Goal: Task Accomplishment & Management: Manage account settings

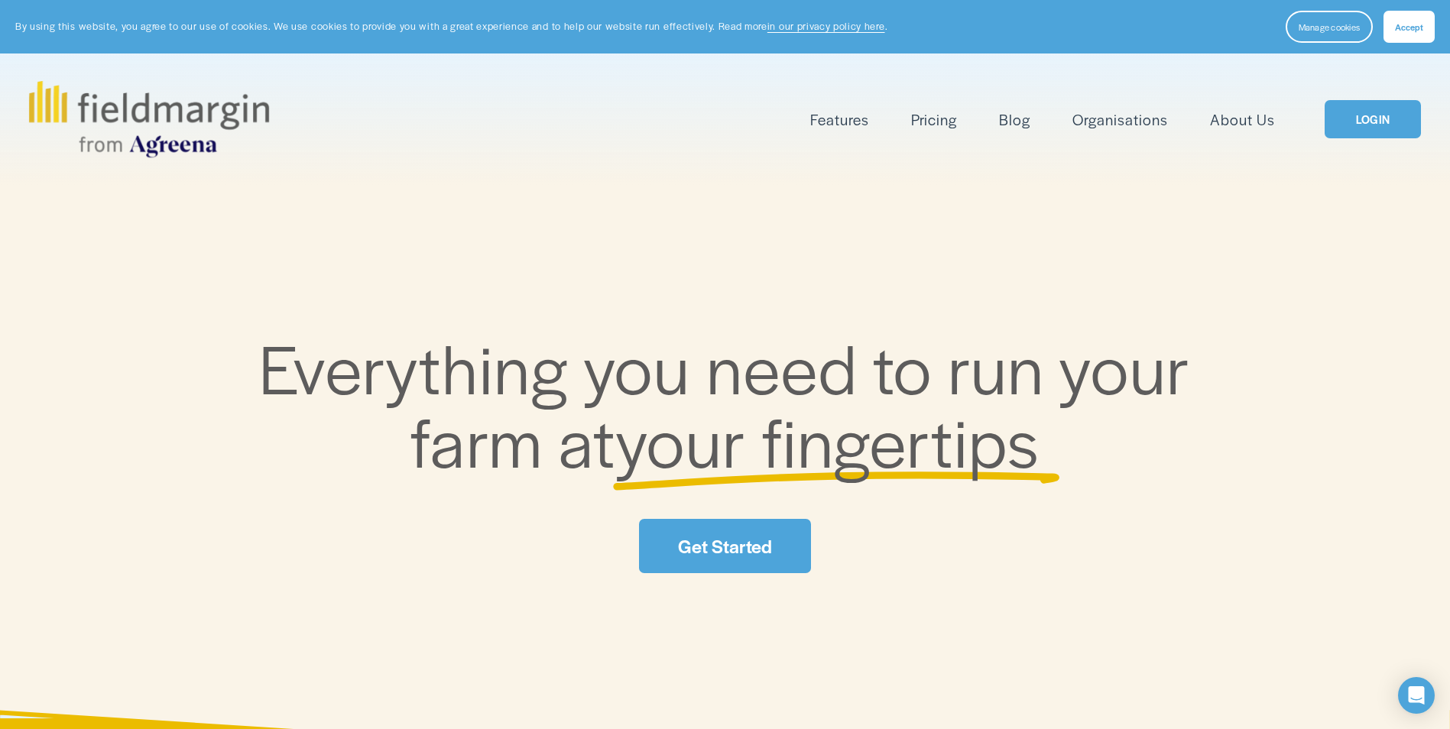
click at [1382, 125] on link "LOGIN" at bounding box center [1373, 119] width 96 height 39
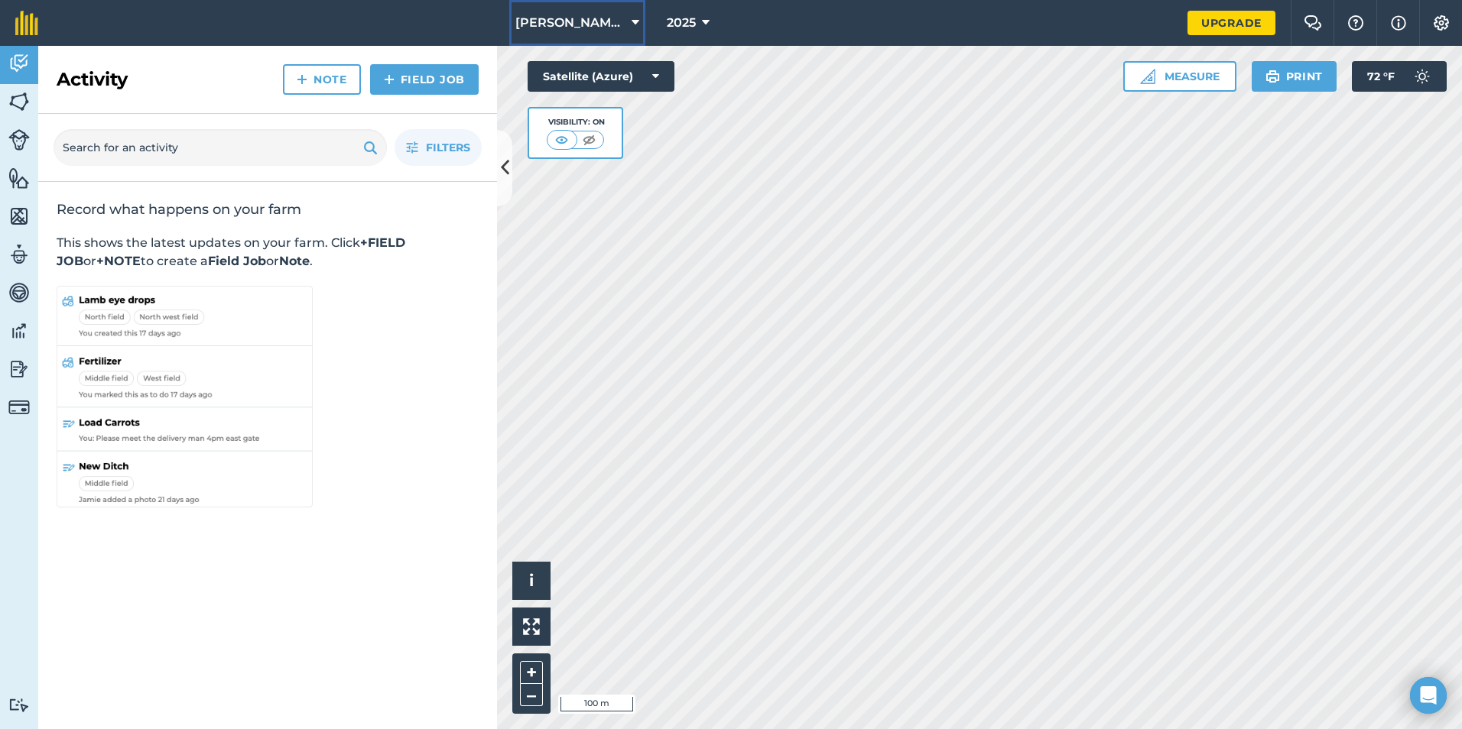
click at [631, 25] on icon at bounding box center [635, 23] width 8 height 18
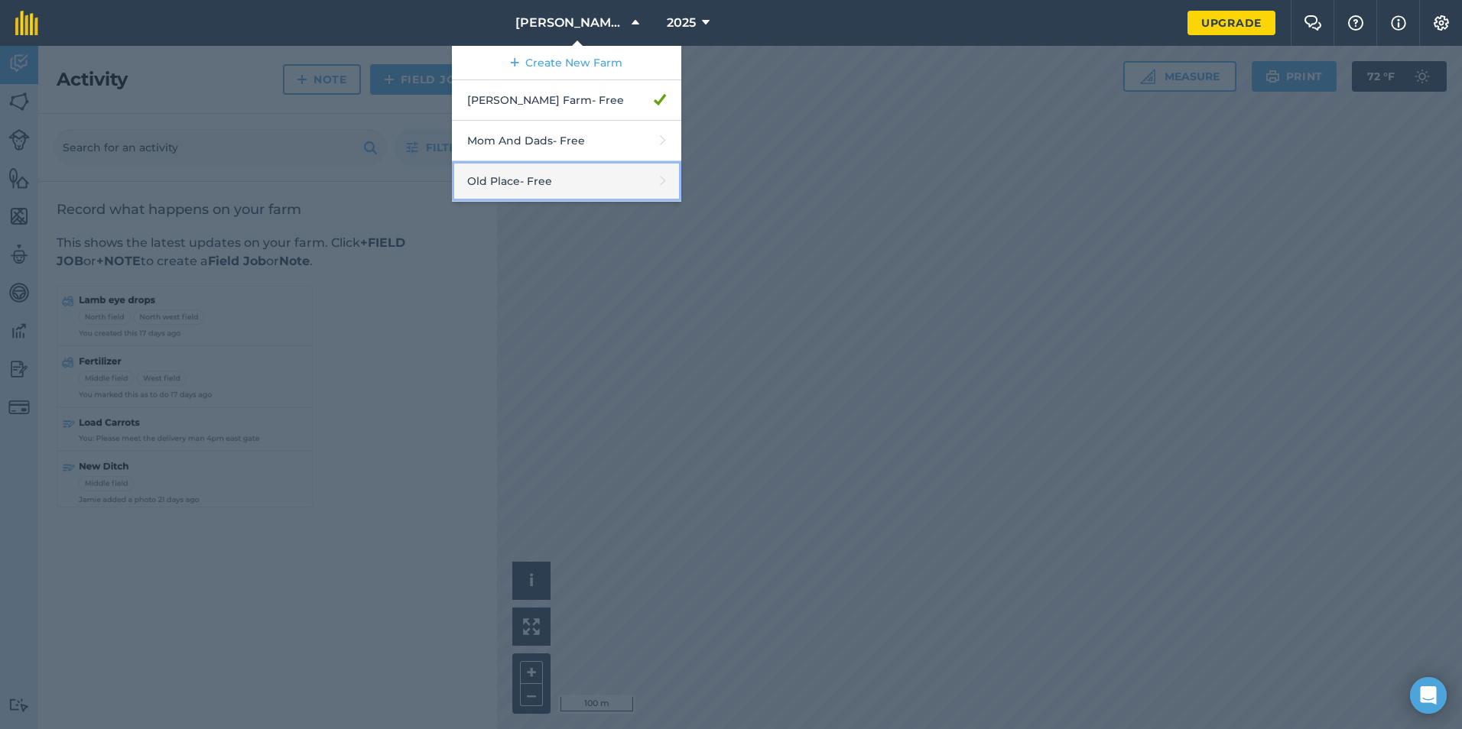
click at [528, 182] on link "Old Place - Free" at bounding box center [566, 181] width 229 height 41
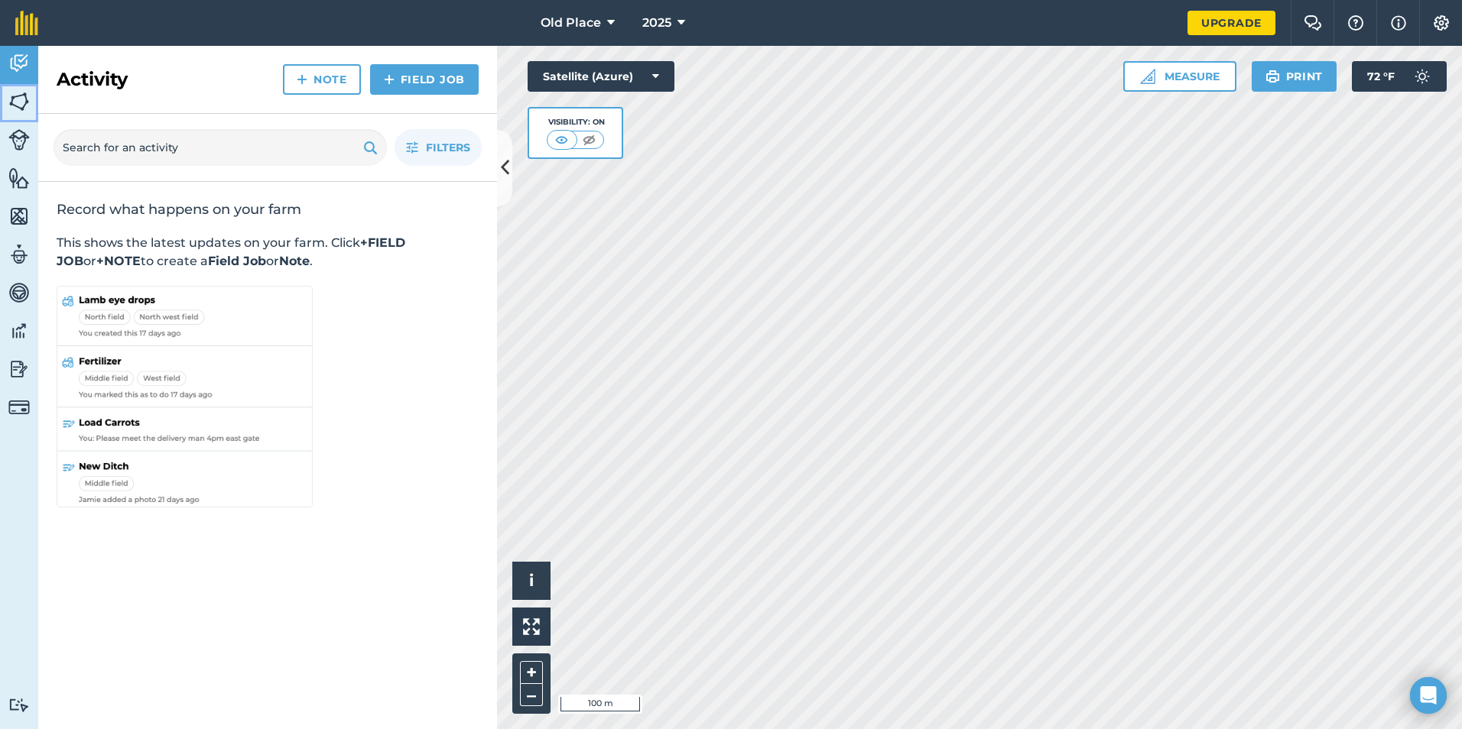
click at [28, 104] on img at bounding box center [18, 101] width 21 height 23
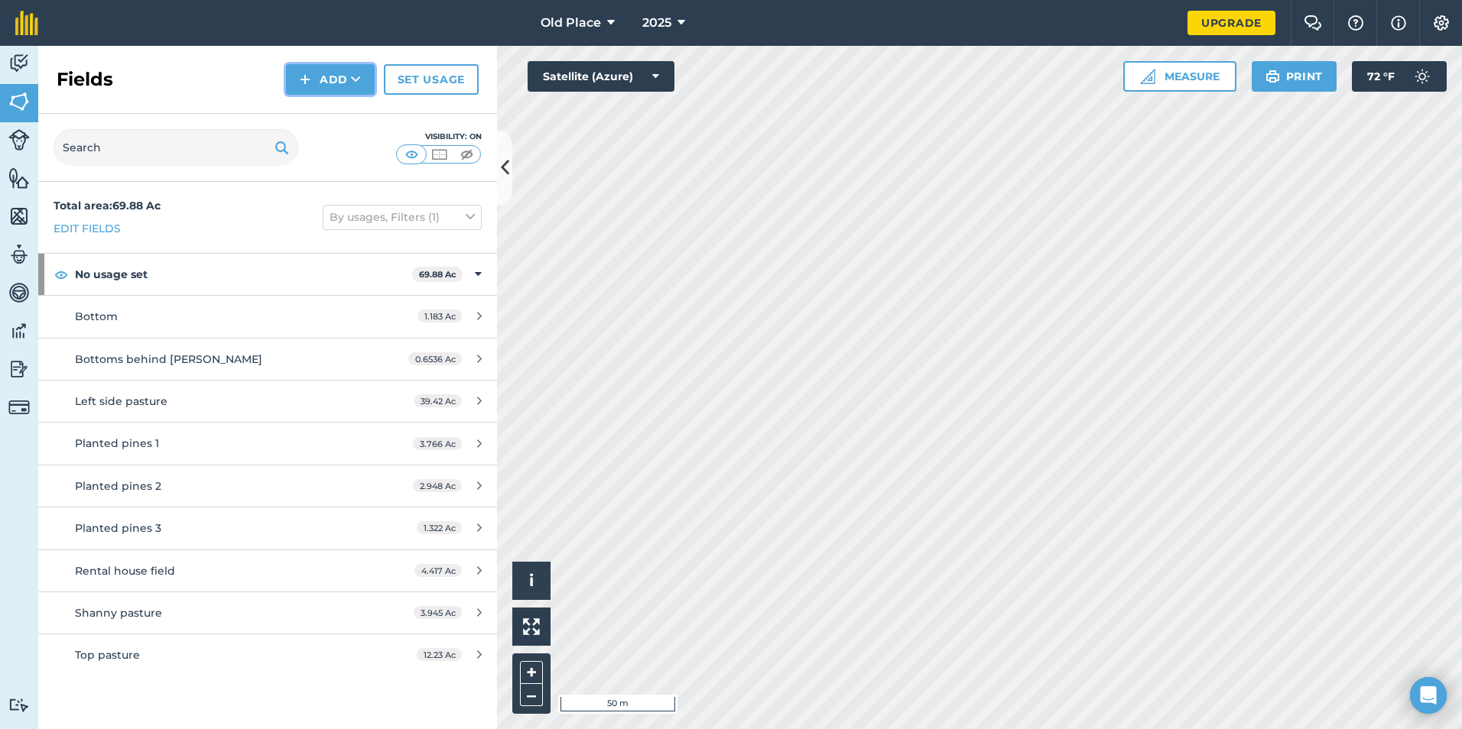
click at [329, 84] on button "Add" at bounding box center [330, 79] width 89 height 31
click at [332, 122] on link "Draw" at bounding box center [330, 114] width 84 height 34
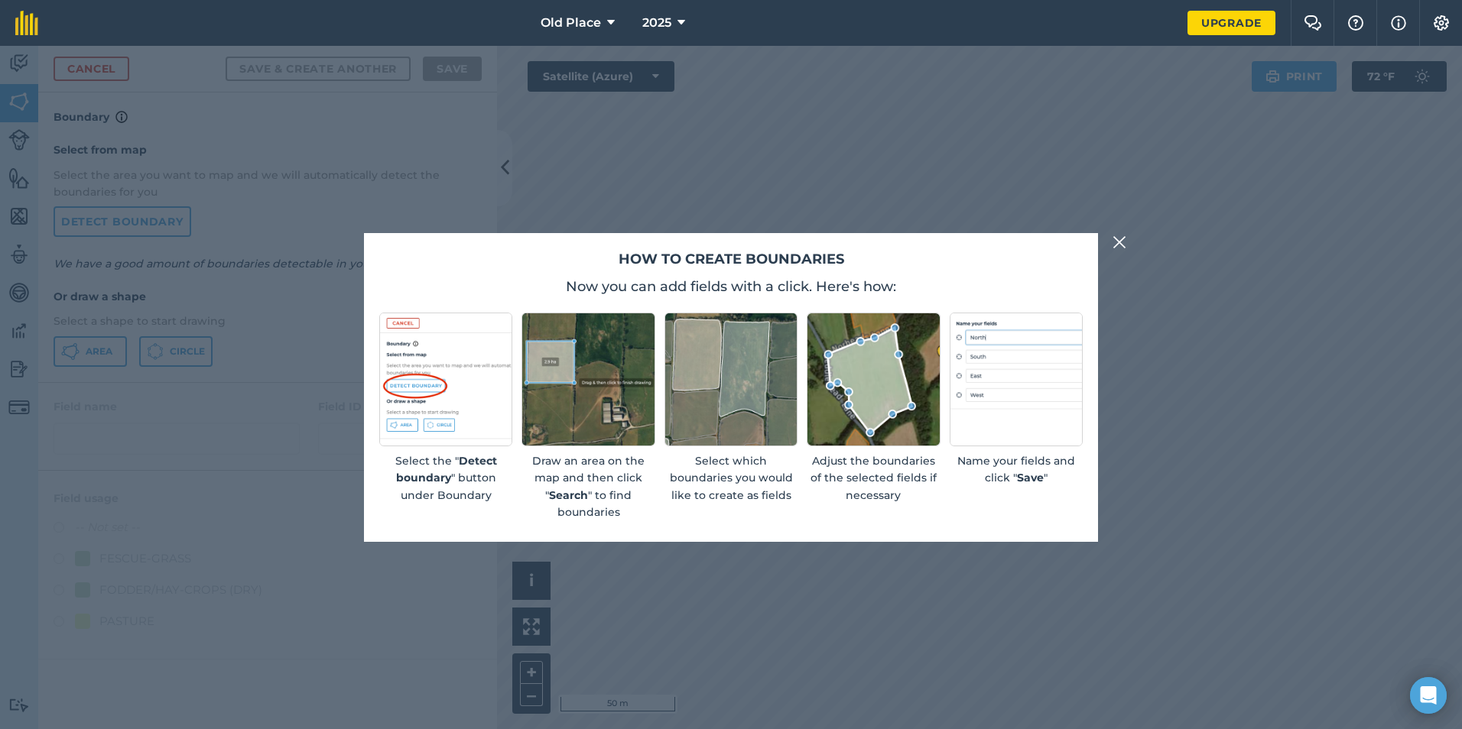
click at [854, 358] on img at bounding box center [872, 379] width 133 height 133
click at [1126, 245] on button at bounding box center [1119, 242] width 18 height 18
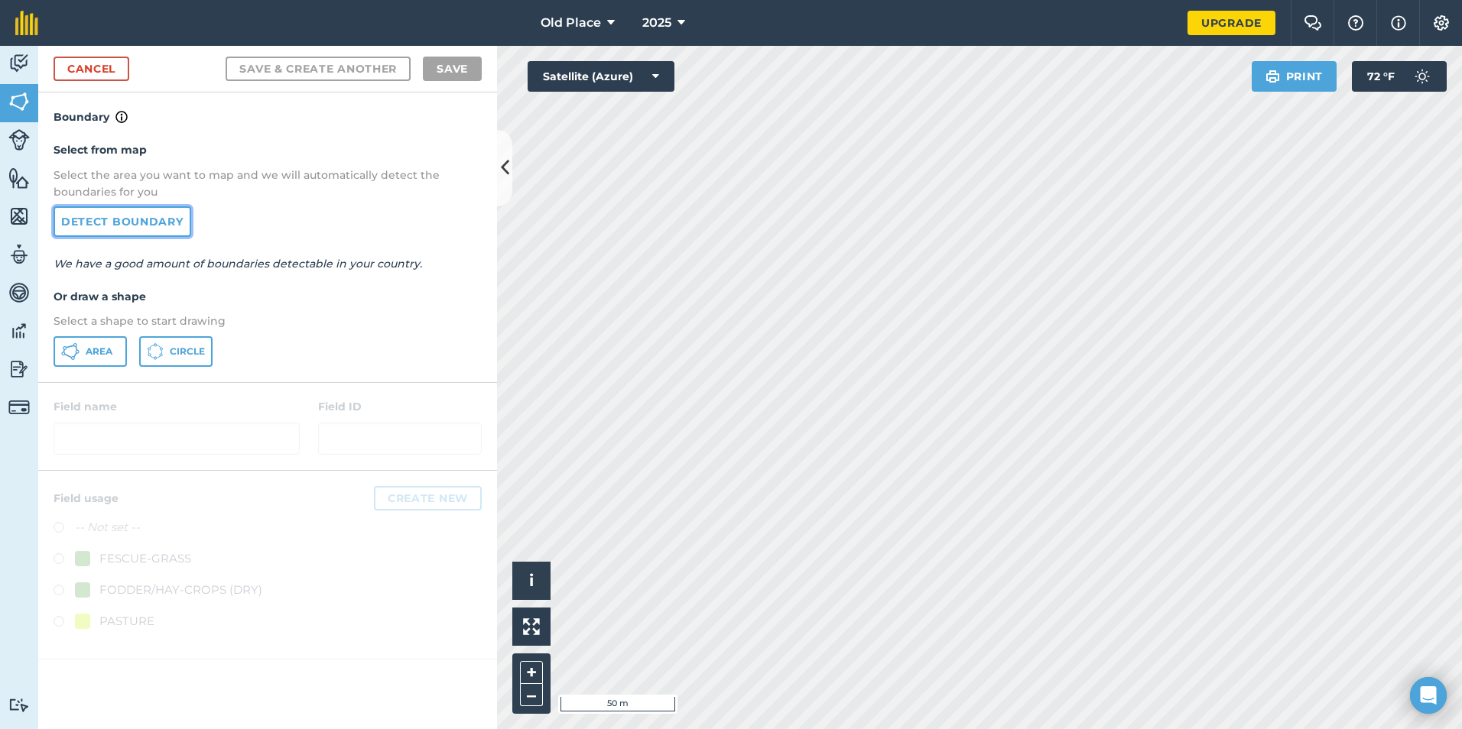
click at [79, 229] on link "Detect boundary" at bounding box center [123, 221] width 138 height 31
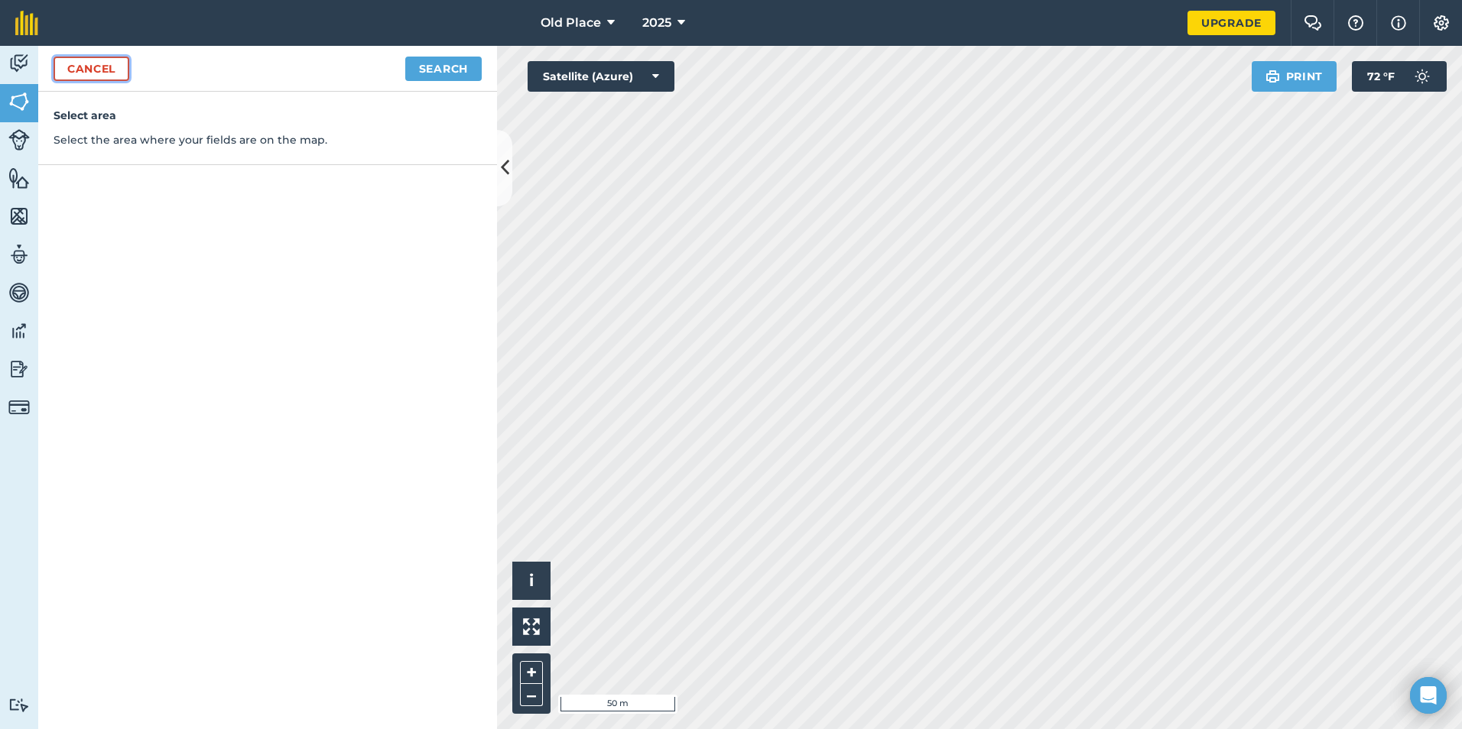
click at [100, 75] on link "Cancel" at bounding box center [92, 69] width 76 height 24
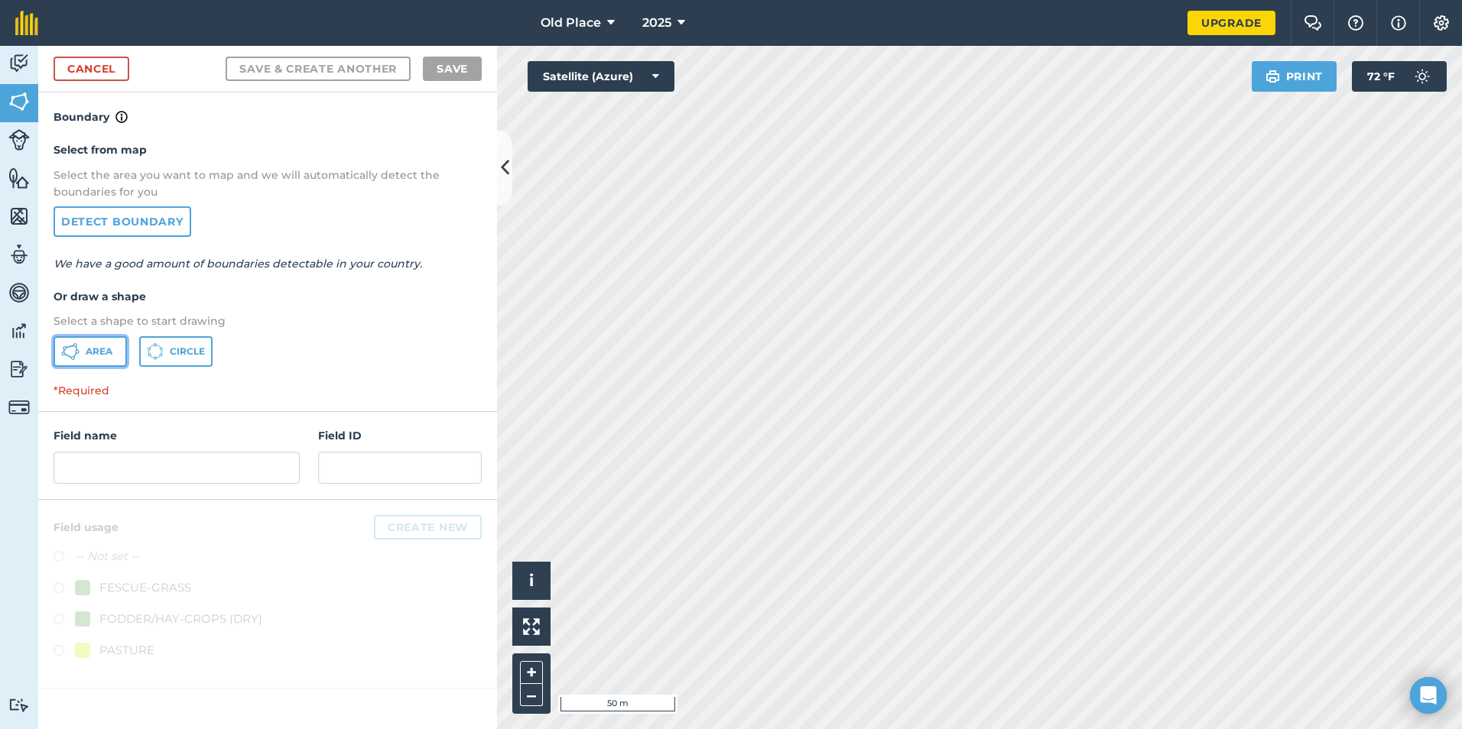
click at [92, 359] on button "Area" at bounding box center [90, 351] width 73 height 31
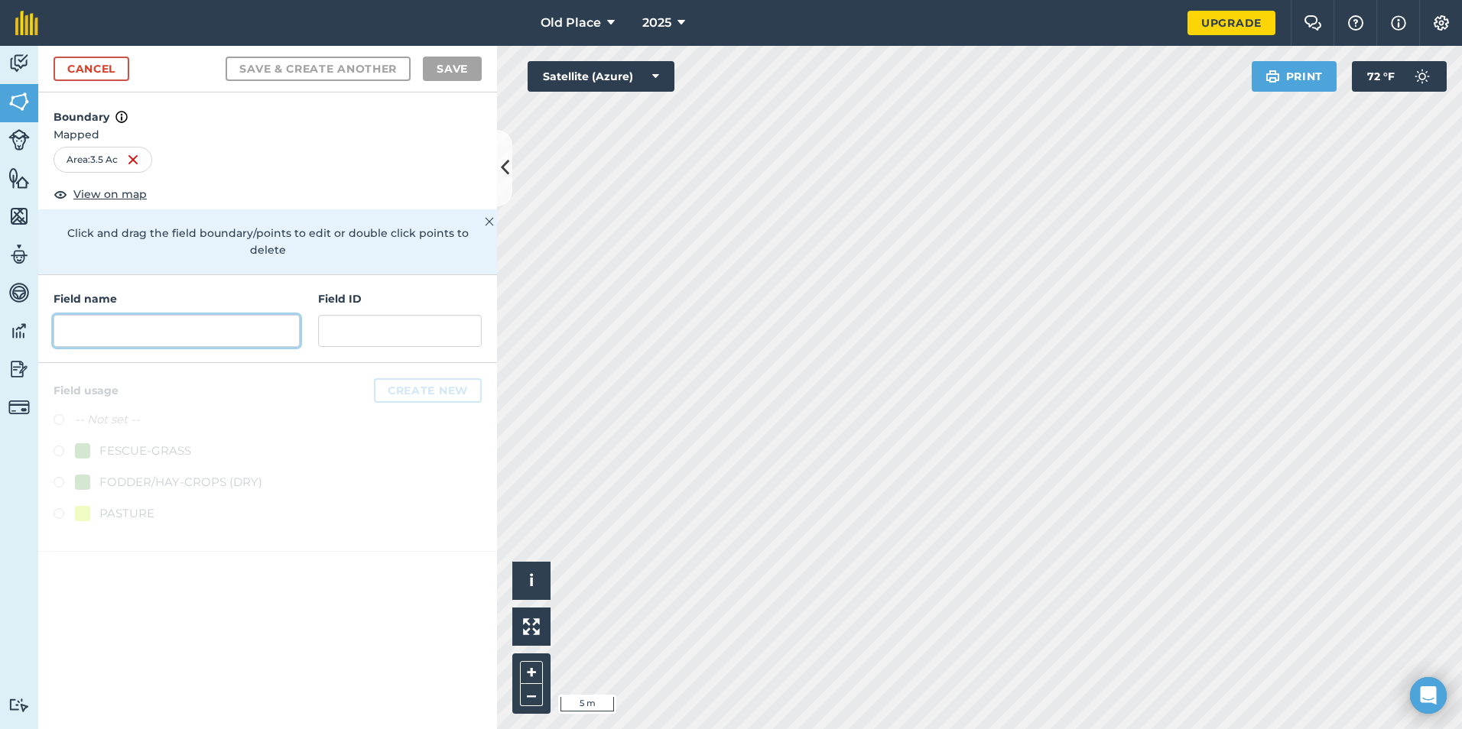
click at [81, 316] on input "text" at bounding box center [177, 331] width 246 height 32
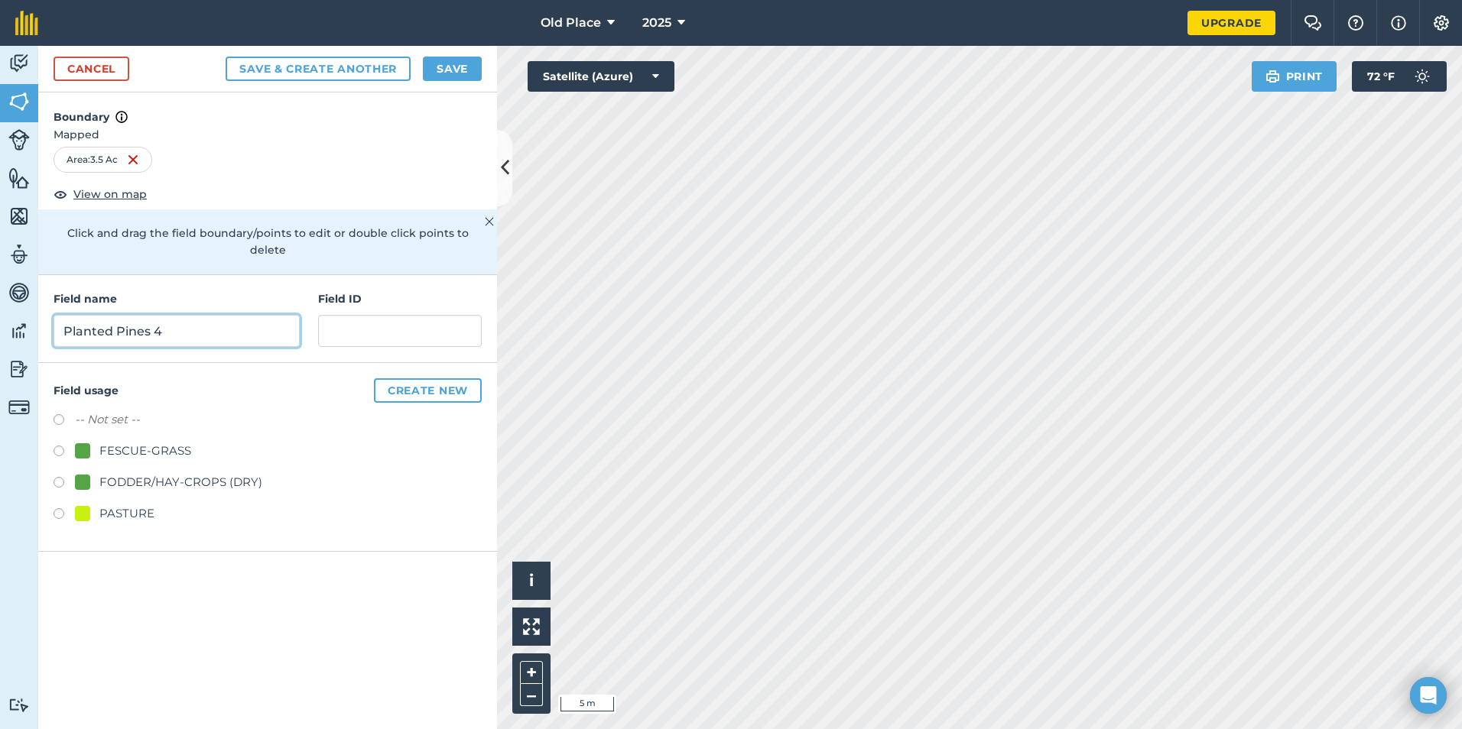
type input "Planted Pines 4"
click at [424, 378] on button "Create new" at bounding box center [428, 390] width 108 height 24
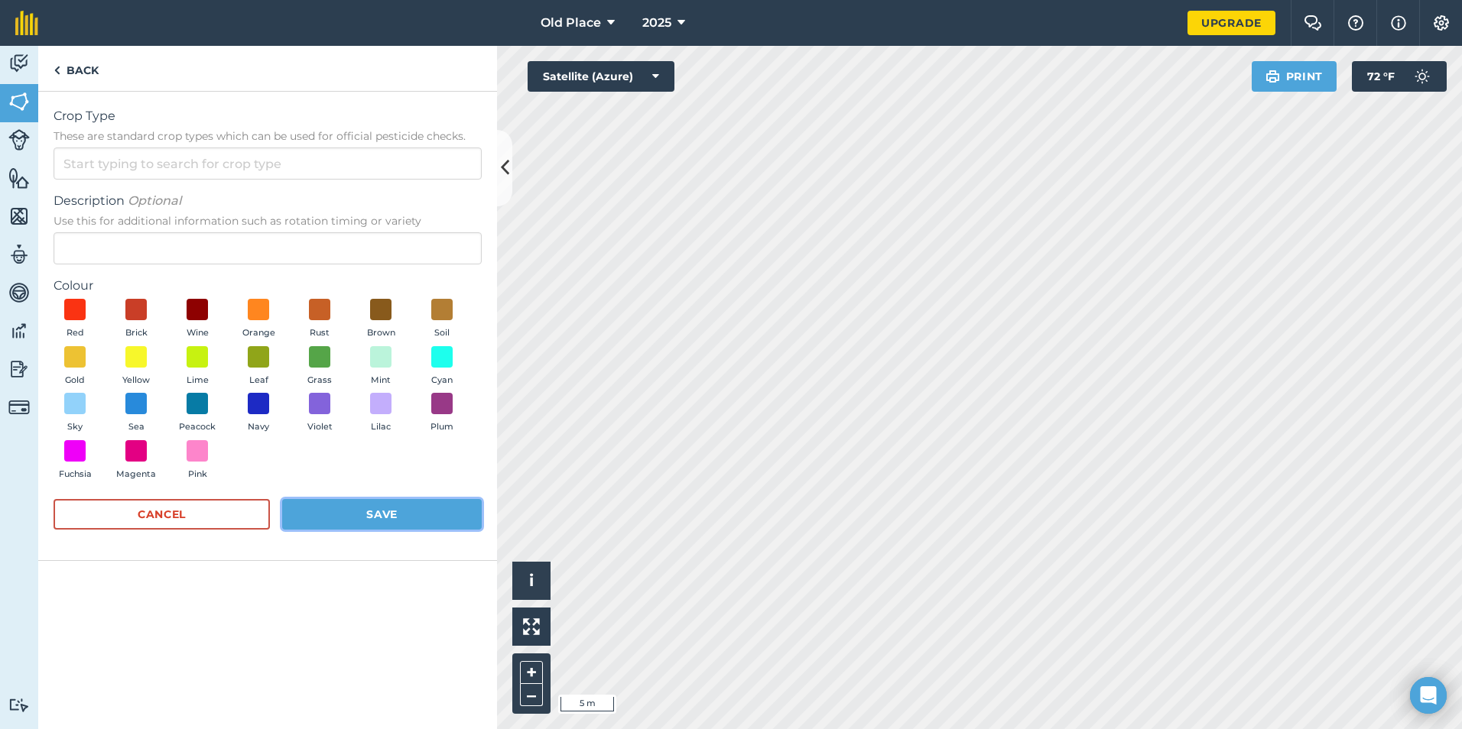
click at [380, 526] on button "Save" at bounding box center [382, 514] width 200 height 31
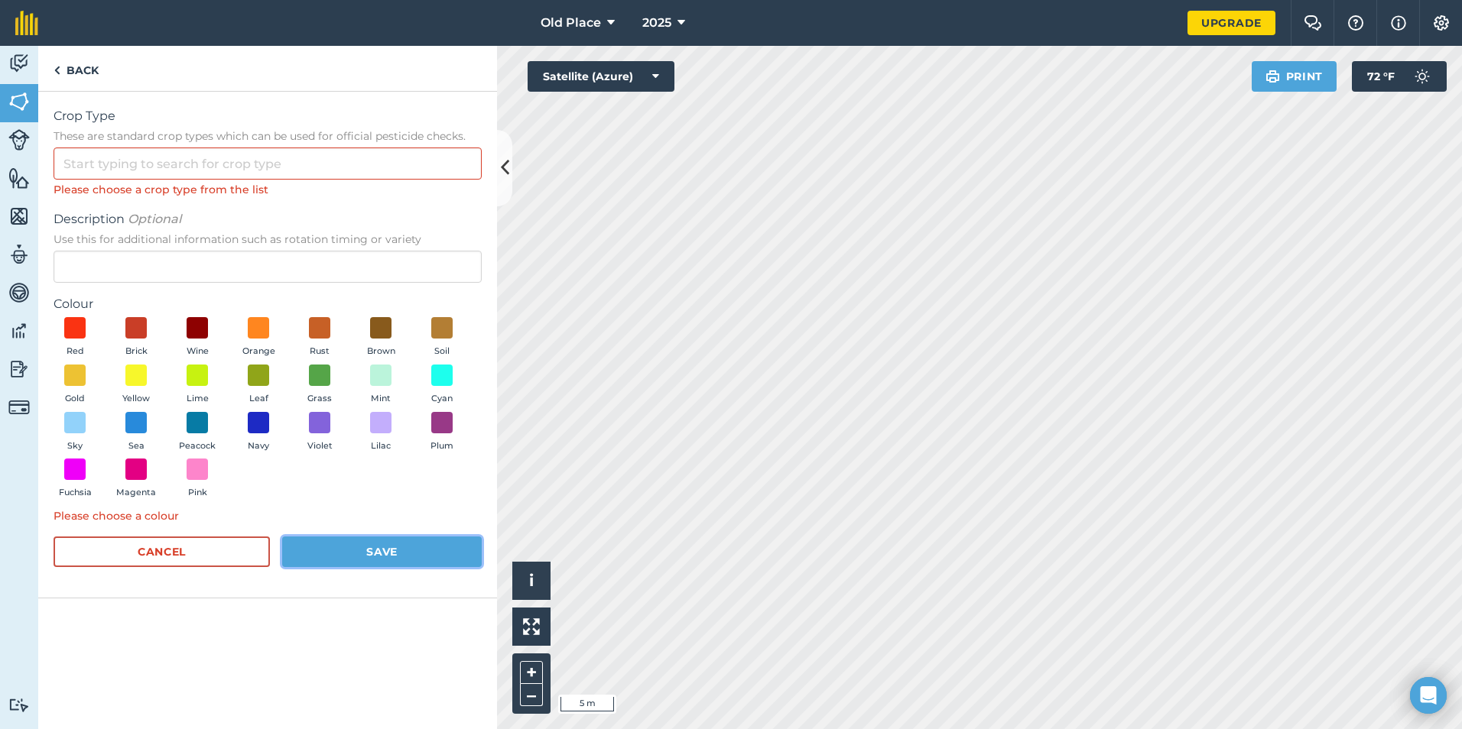
click at [381, 552] on button "Save" at bounding box center [382, 552] width 200 height 31
click at [255, 370] on span at bounding box center [259, 376] width 24 height 24
click at [350, 552] on button "Save" at bounding box center [382, 552] width 200 height 31
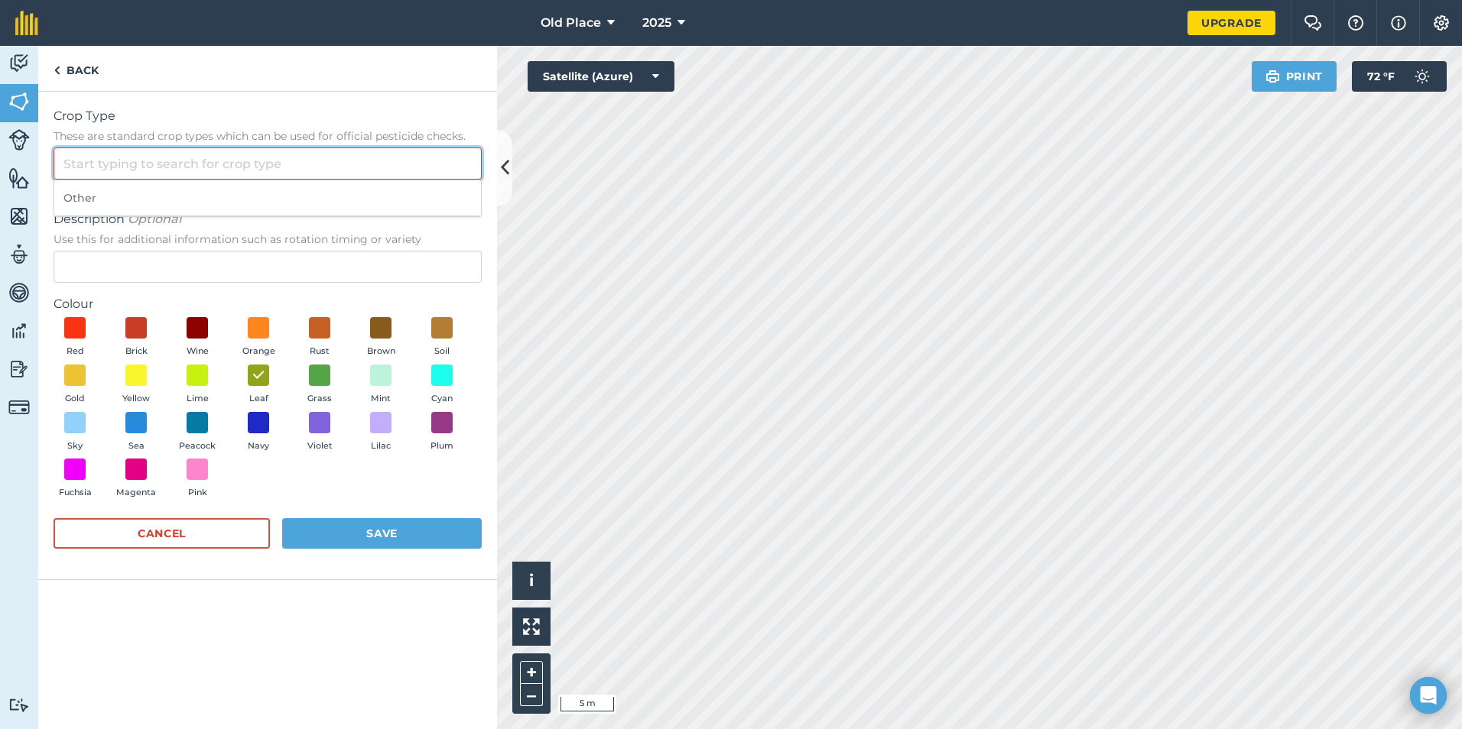
click at [90, 162] on input "Crop Type These are standard crop types which can be used for official pesticid…" at bounding box center [268, 164] width 428 height 32
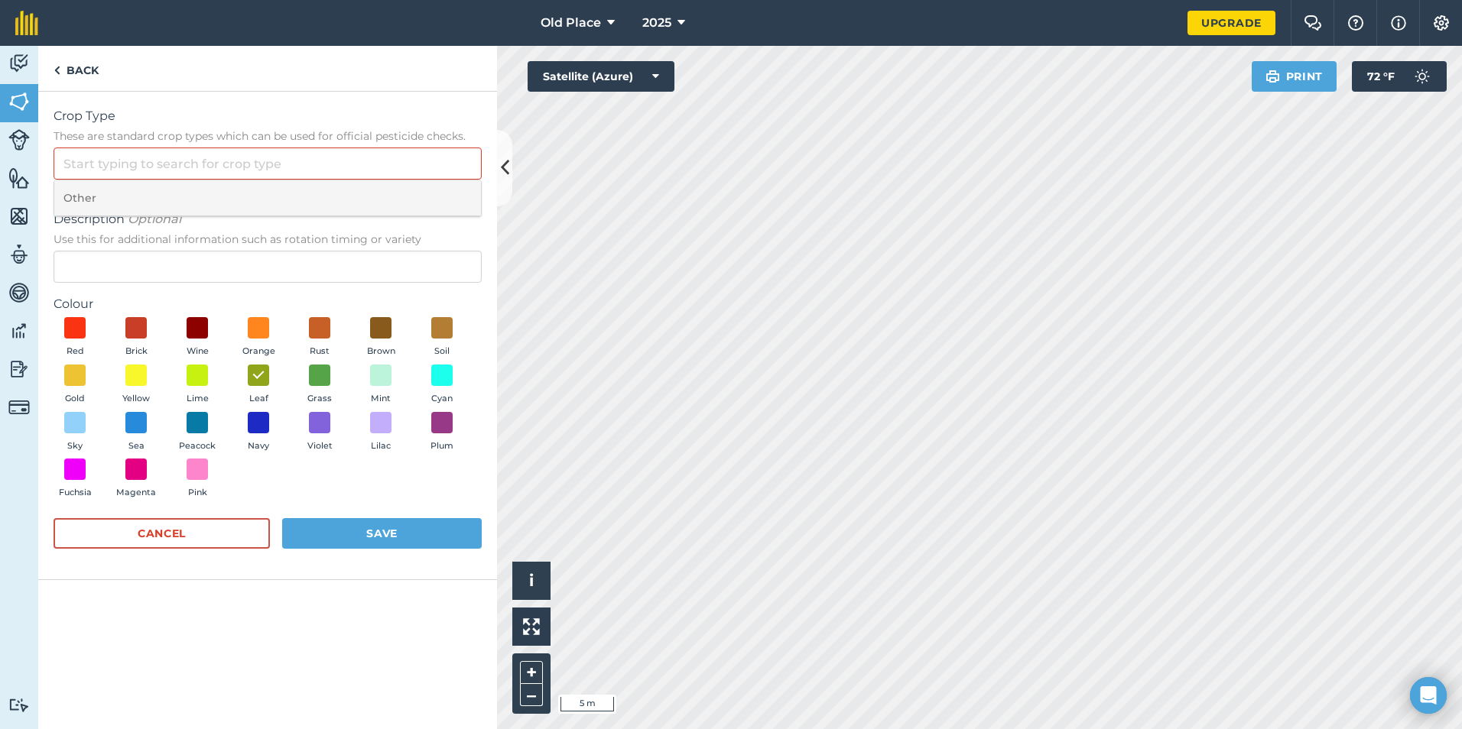
click at [140, 193] on li "Other" at bounding box center [267, 198] width 427 height 36
type input "Other"
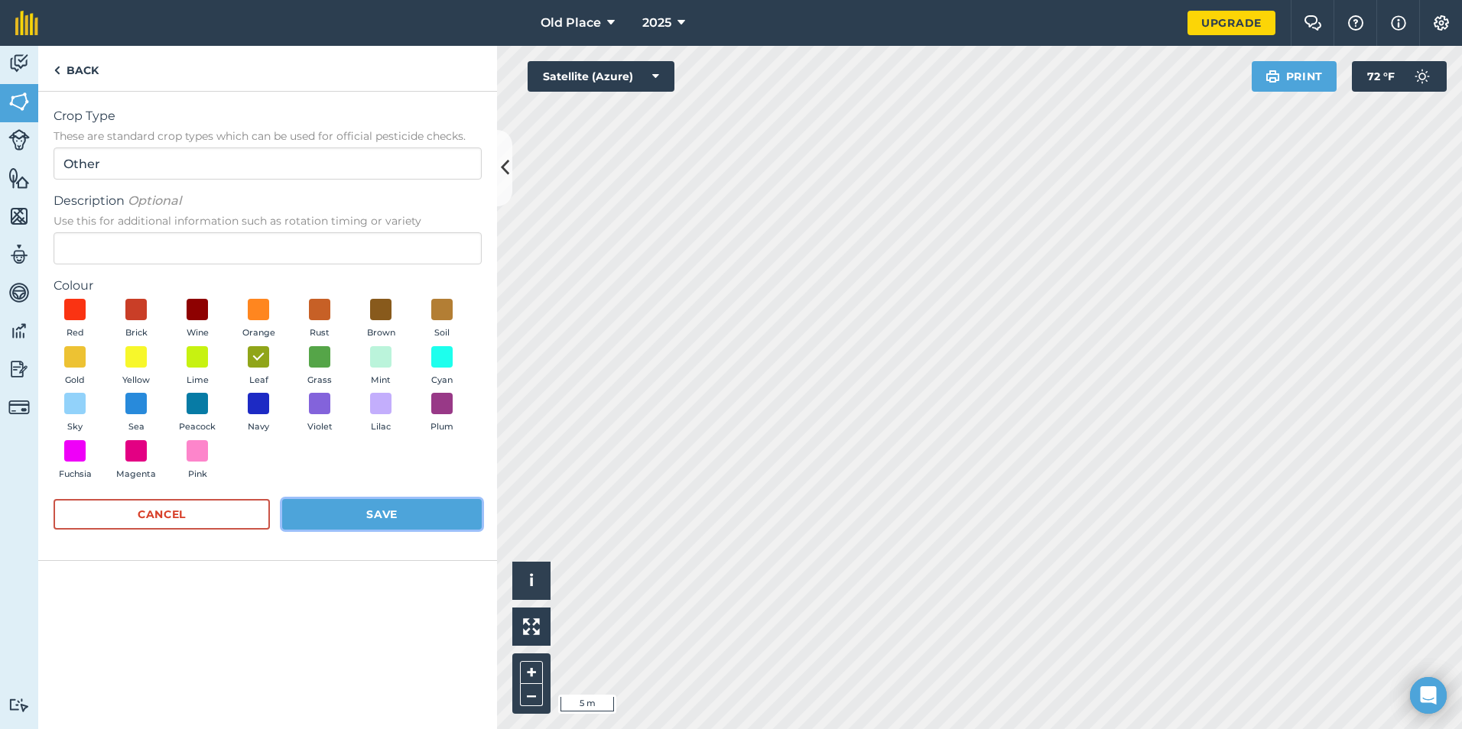
click at [362, 509] on button "Save" at bounding box center [382, 514] width 200 height 31
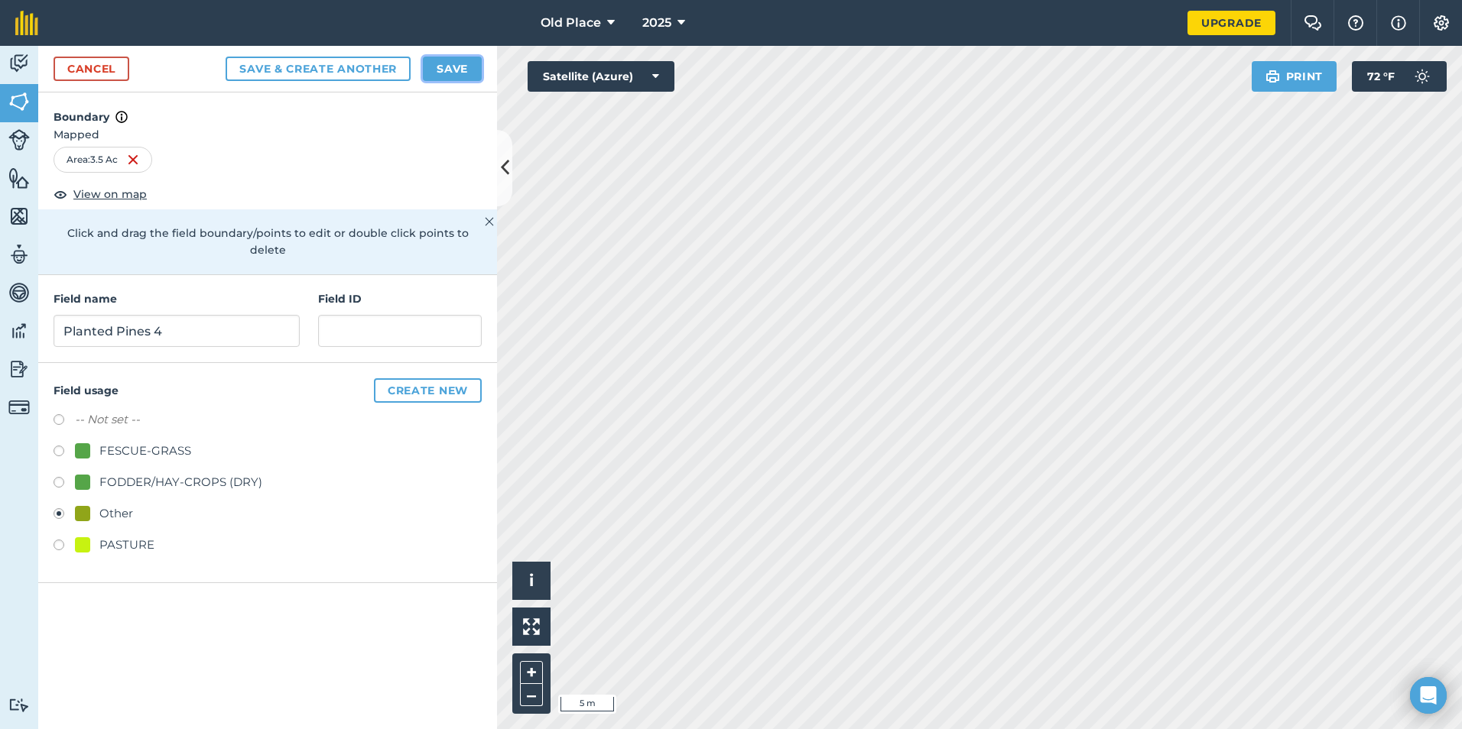
click at [449, 64] on button "Save" at bounding box center [452, 69] width 59 height 24
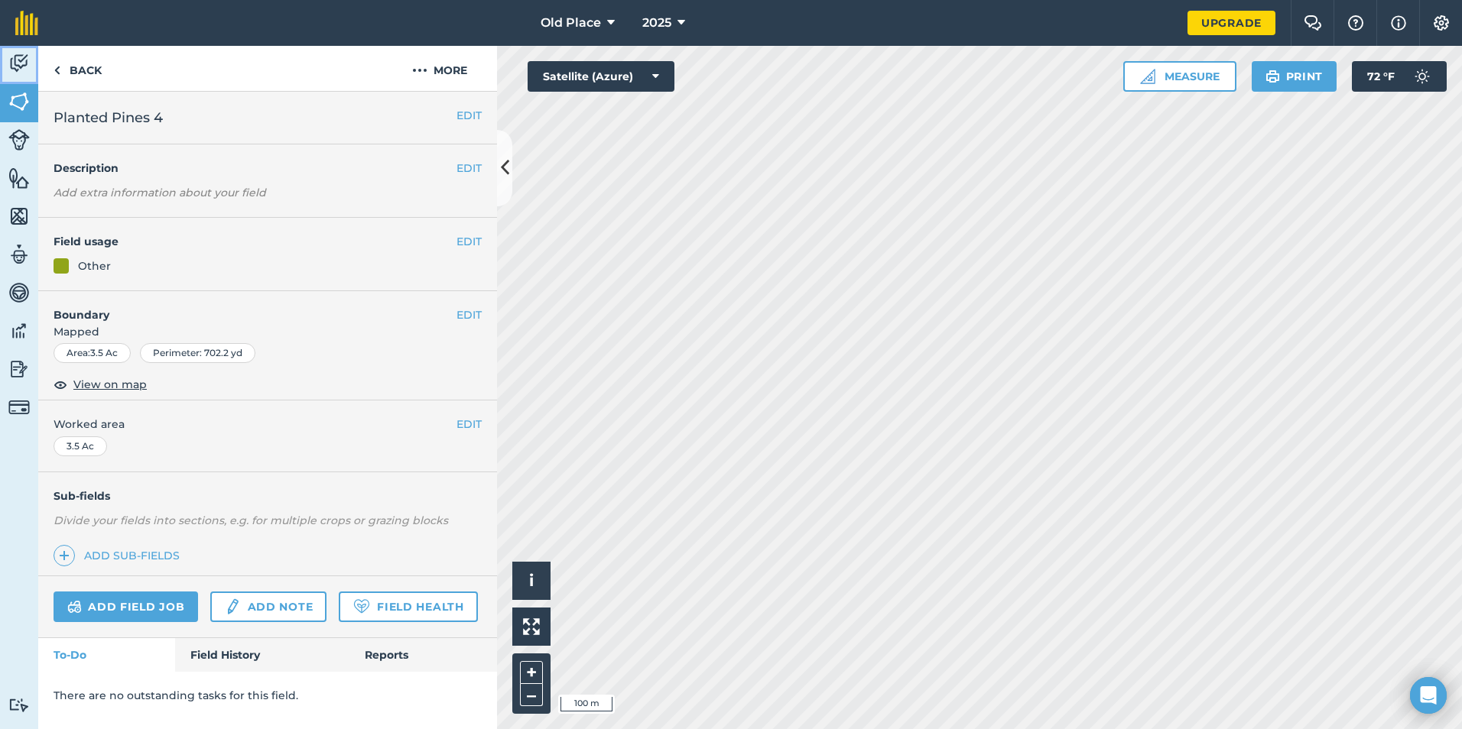
click at [18, 71] on img at bounding box center [18, 63] width 21 height 23
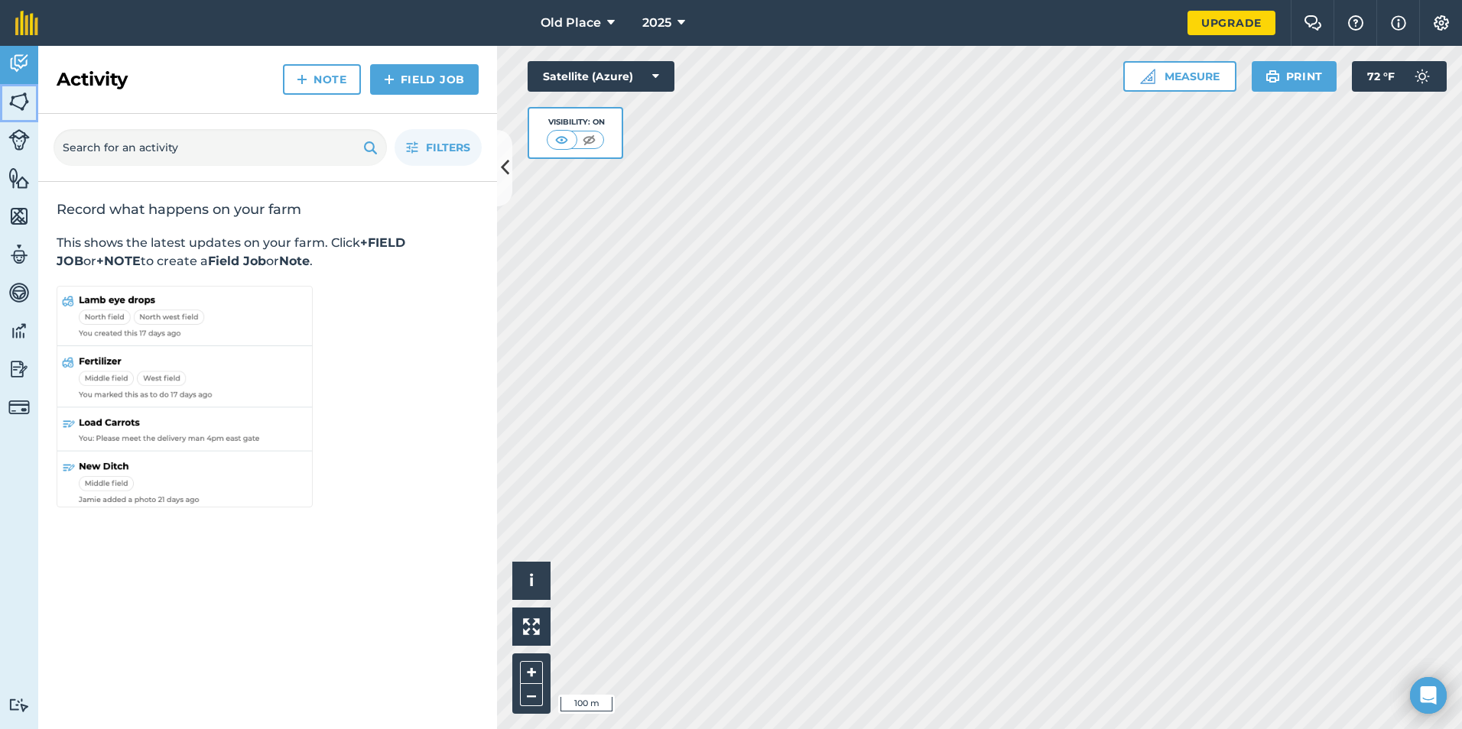
click at [10, 108] on img at bounding box center [18, 101] width 21 height 23
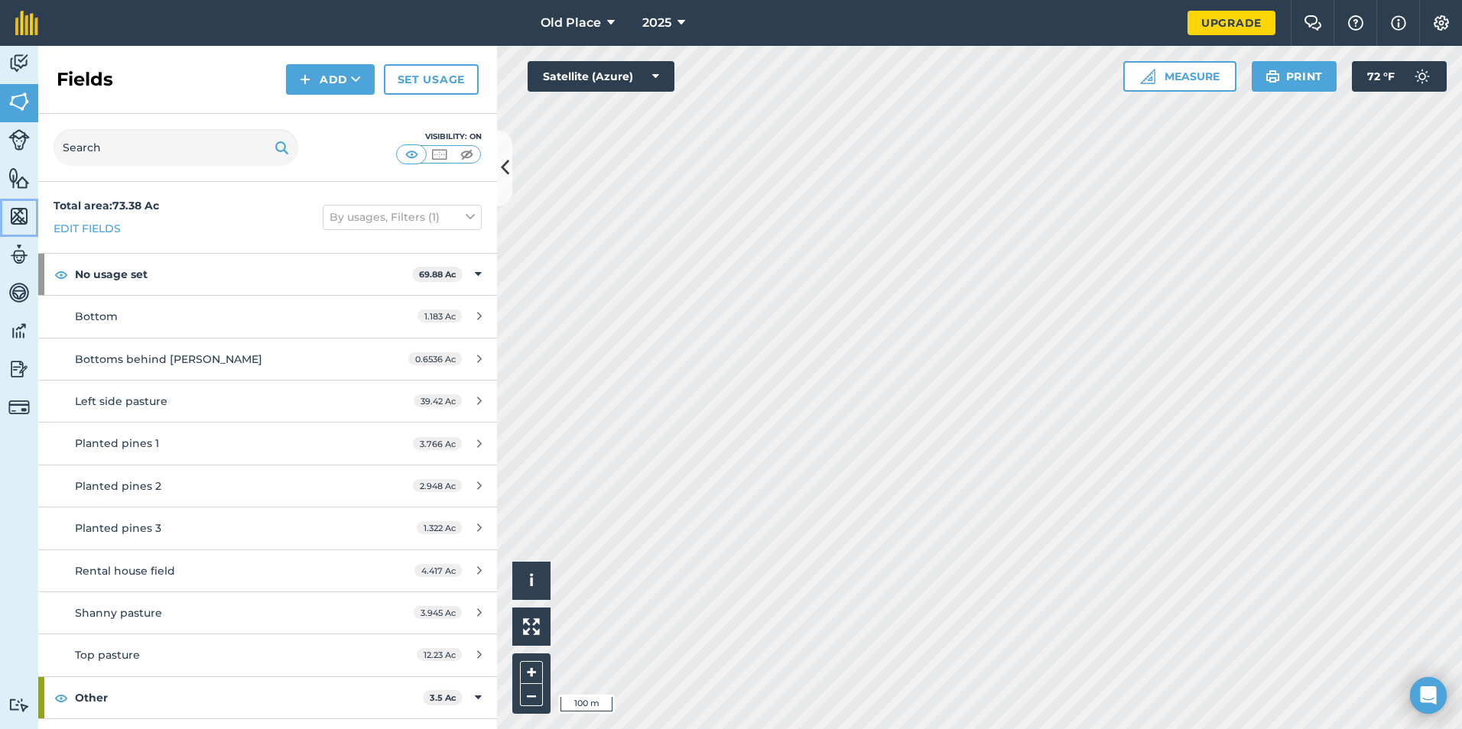
click at [19, 218] on img at bounding box center [18, 216] width 21 height 23
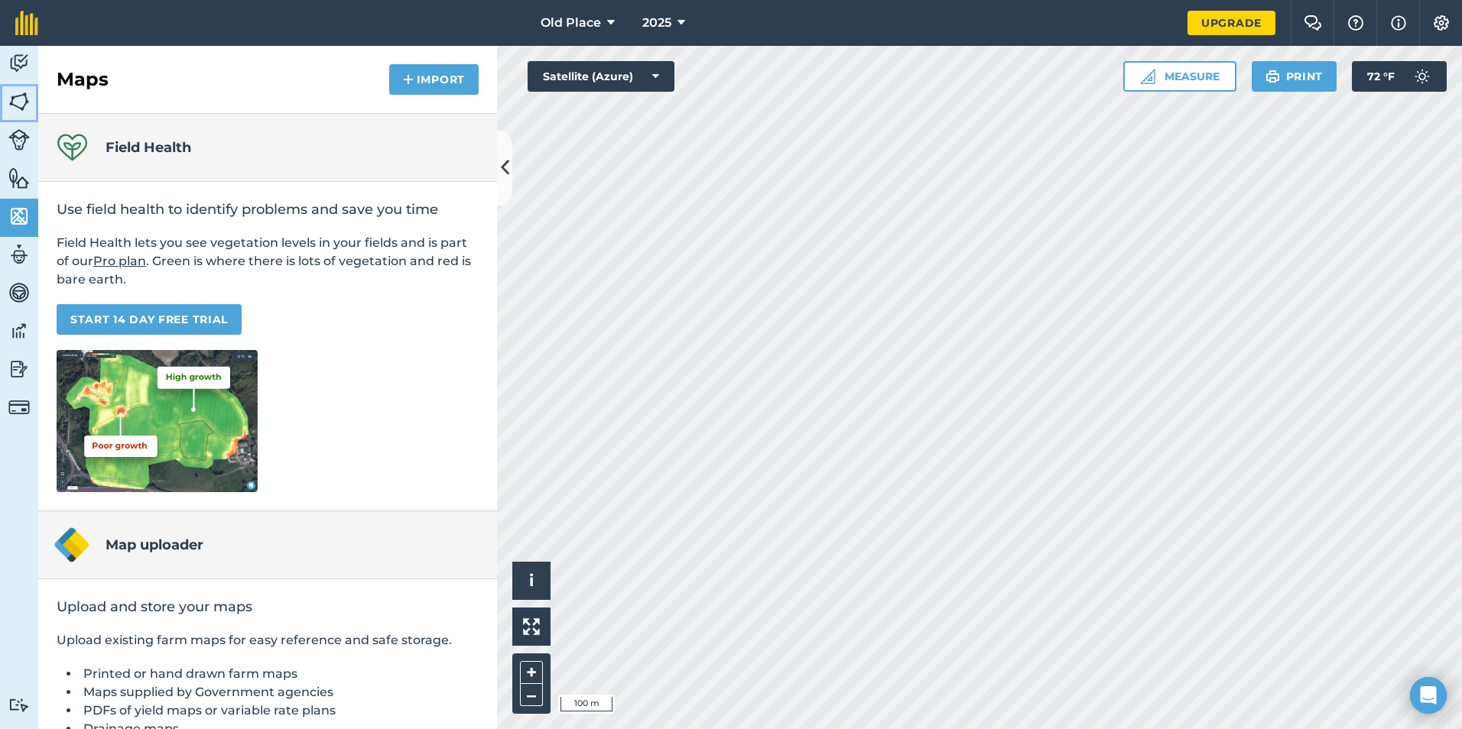
click at [13, 102] on img at bounding box center [18, 101] width 21 height 23
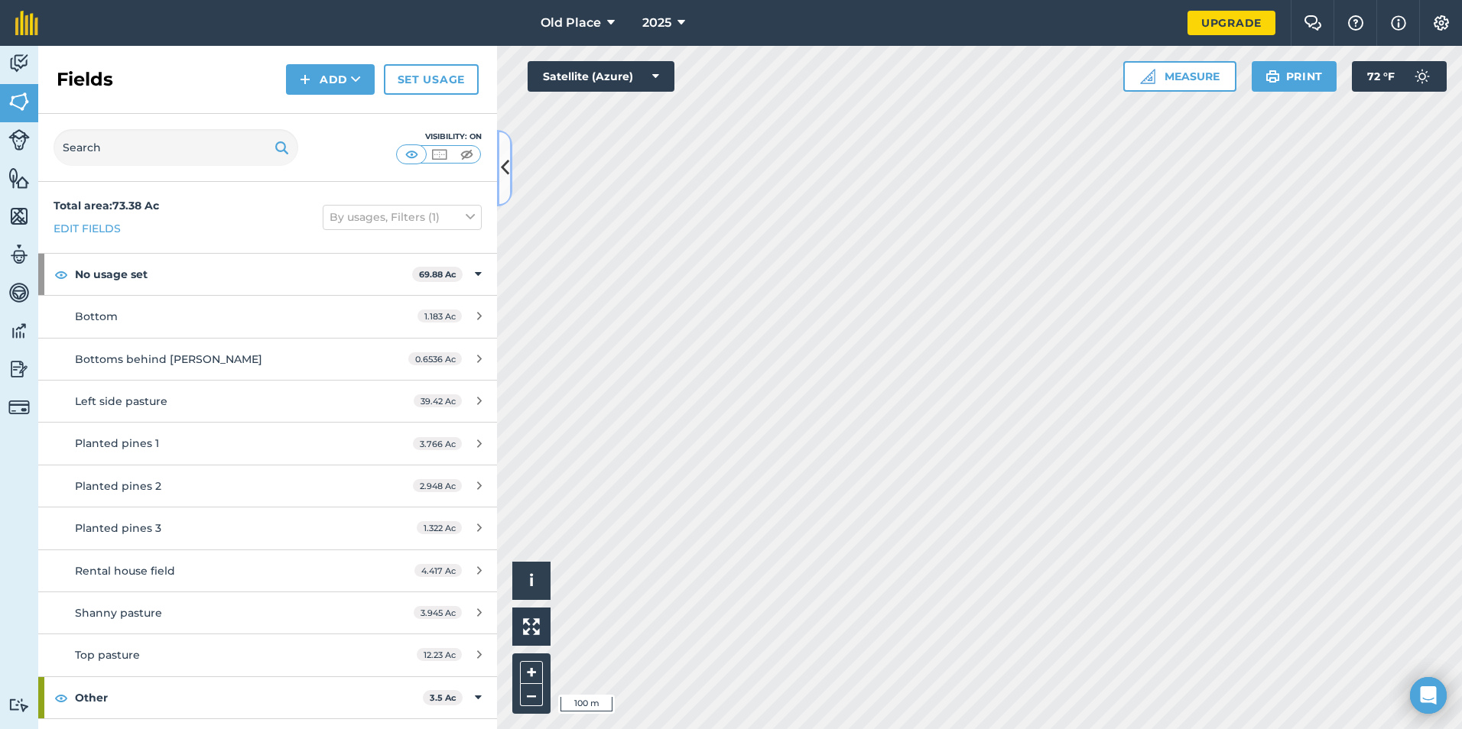
click at [505, 166] on icon at bounding box center [505, 167] width 8 height 27
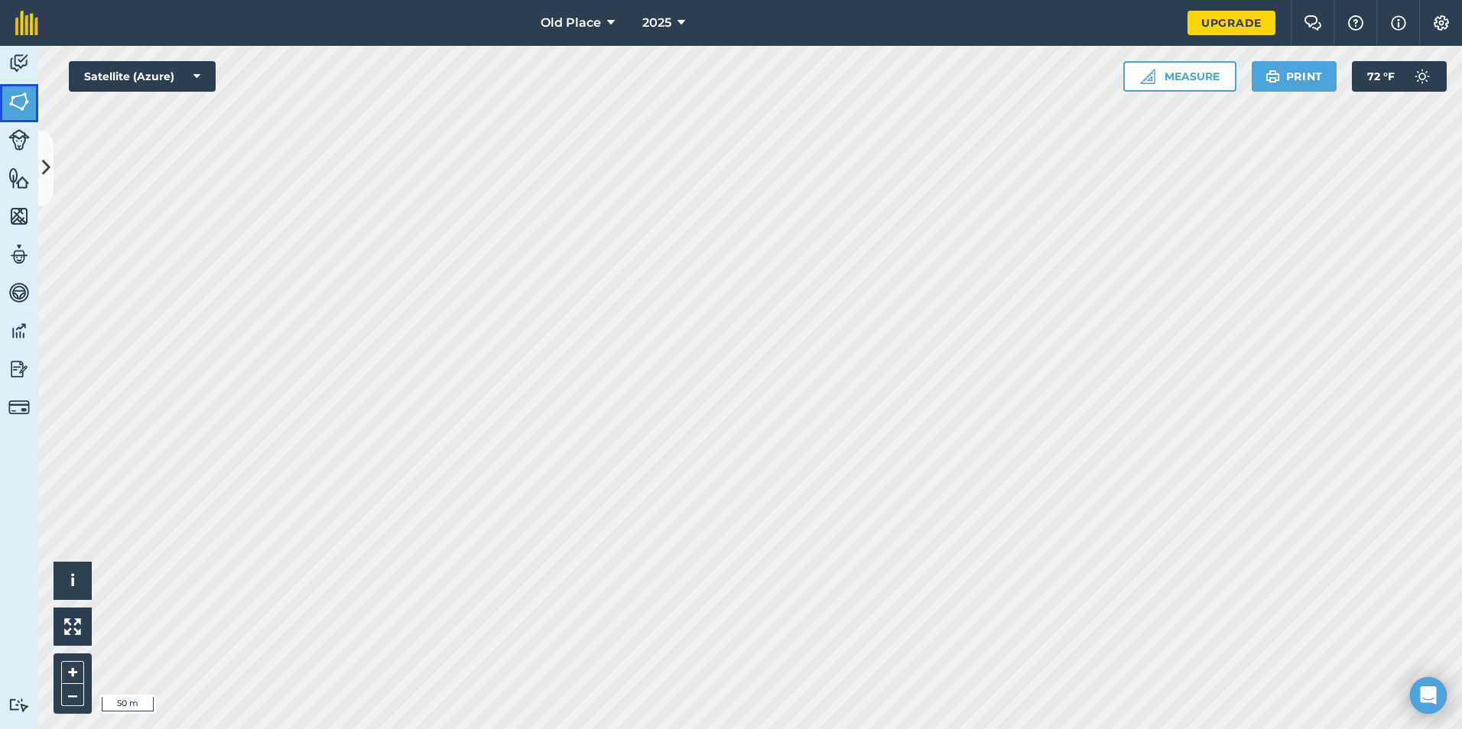
click at [18, 103] on img at bounding box center [18, 101] width 21 height 23
click at [42, 157] on icon at bounding box center [46, 167] width 8 height 27
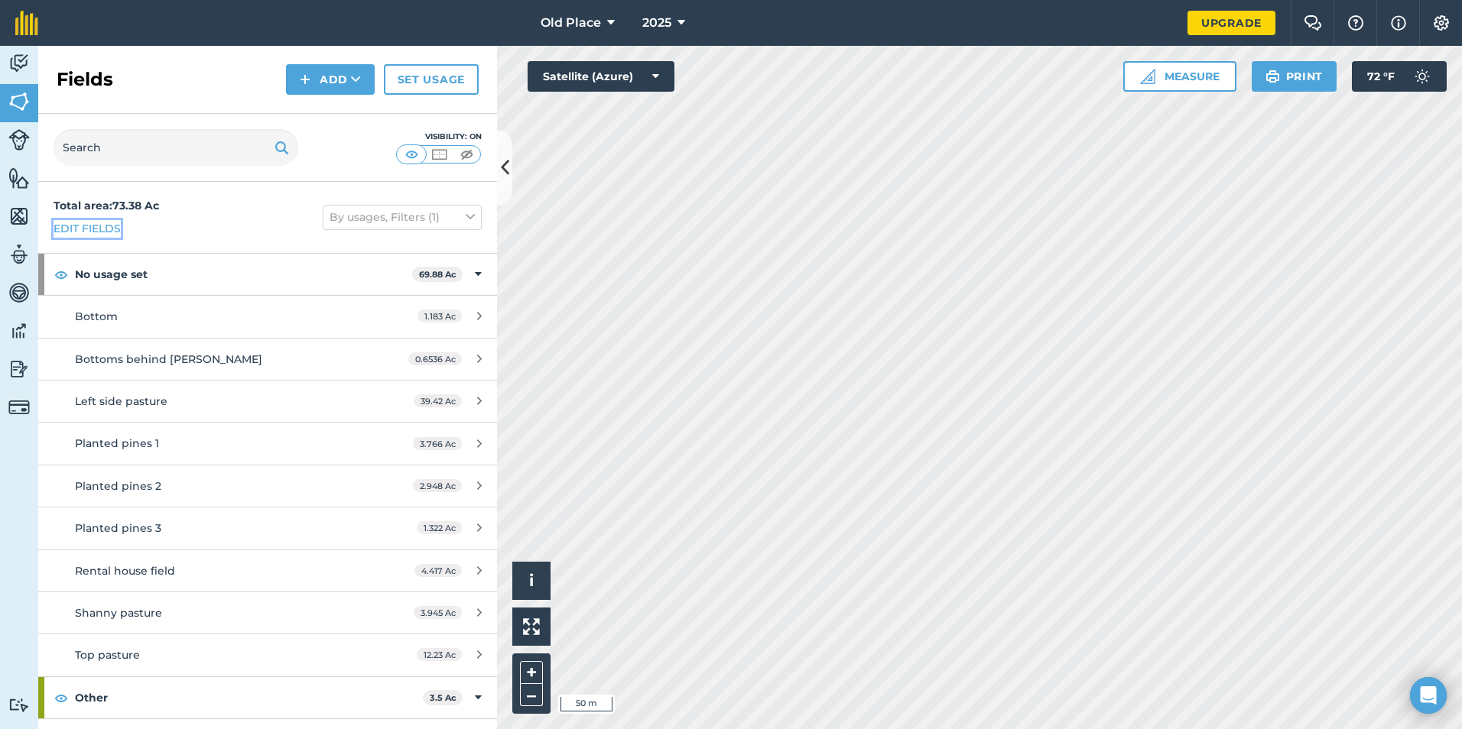
click at [100, 228] on link "Edit fields" at bounding box center [87, 228] width 67 height 17
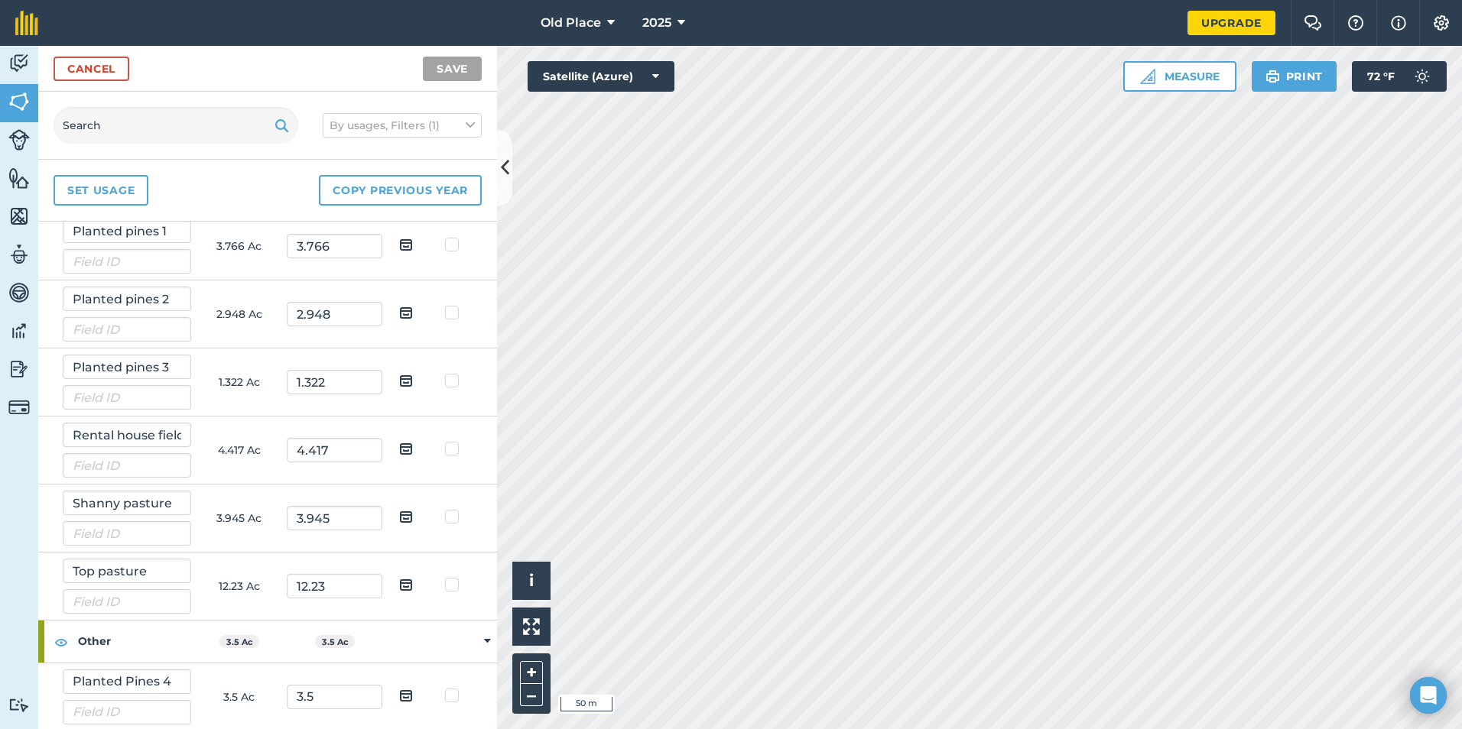
scroll to position [289, 0]
click at [60, 641] on img at bounding box center [61, 640] width 14 height 18
click at [39, 641] on div at bounding box center [41, 638] width 6 height 41
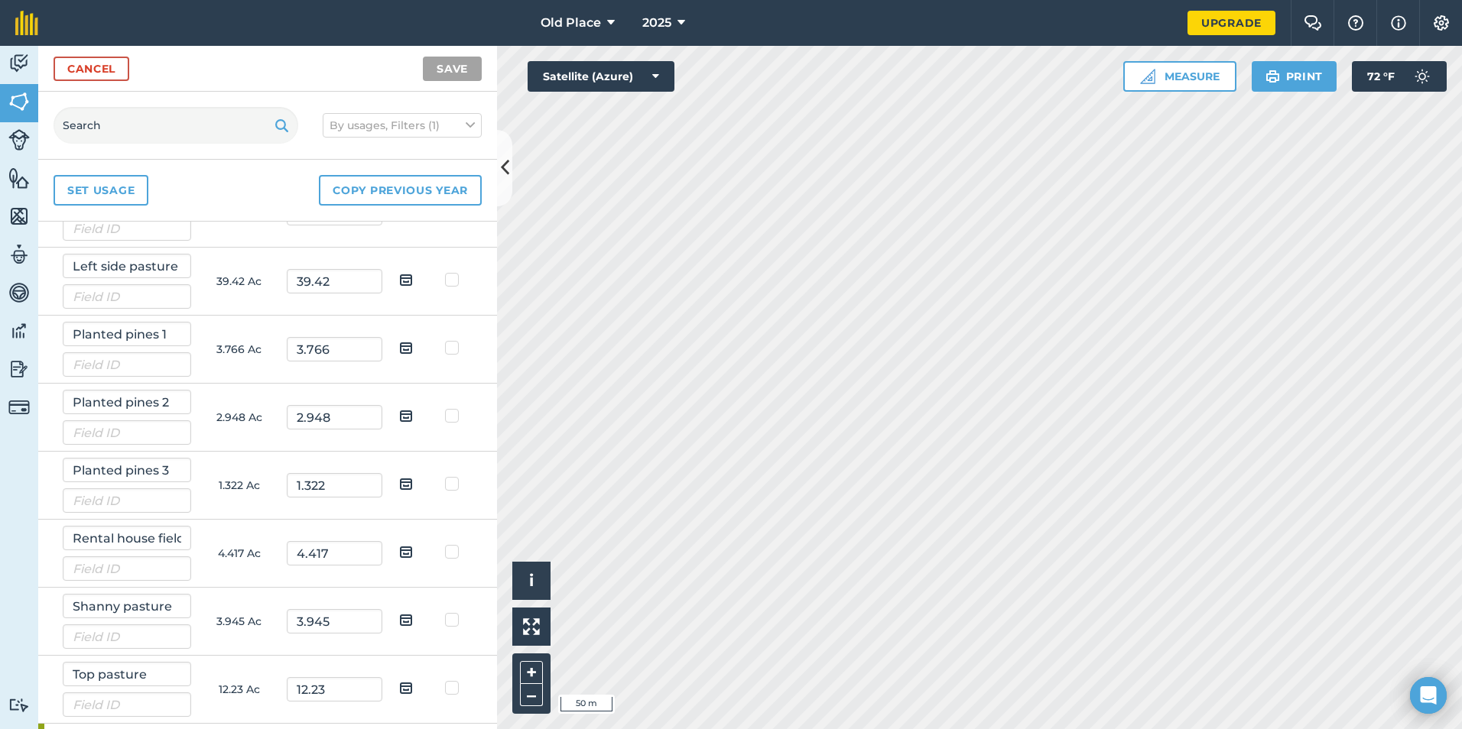
scroll to position [221, 0]
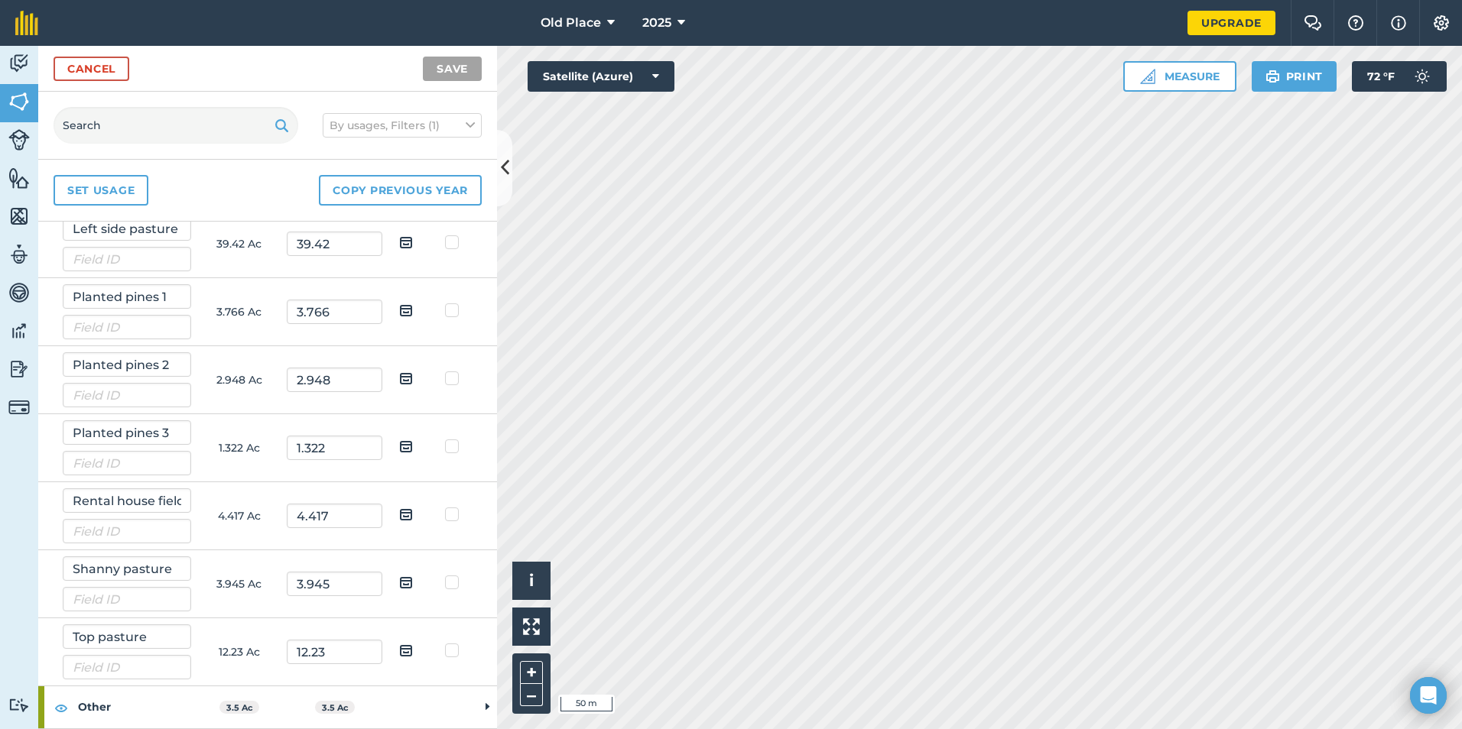
click at [478, 710] on td at bounding box center [487, 707] width 19 height 42
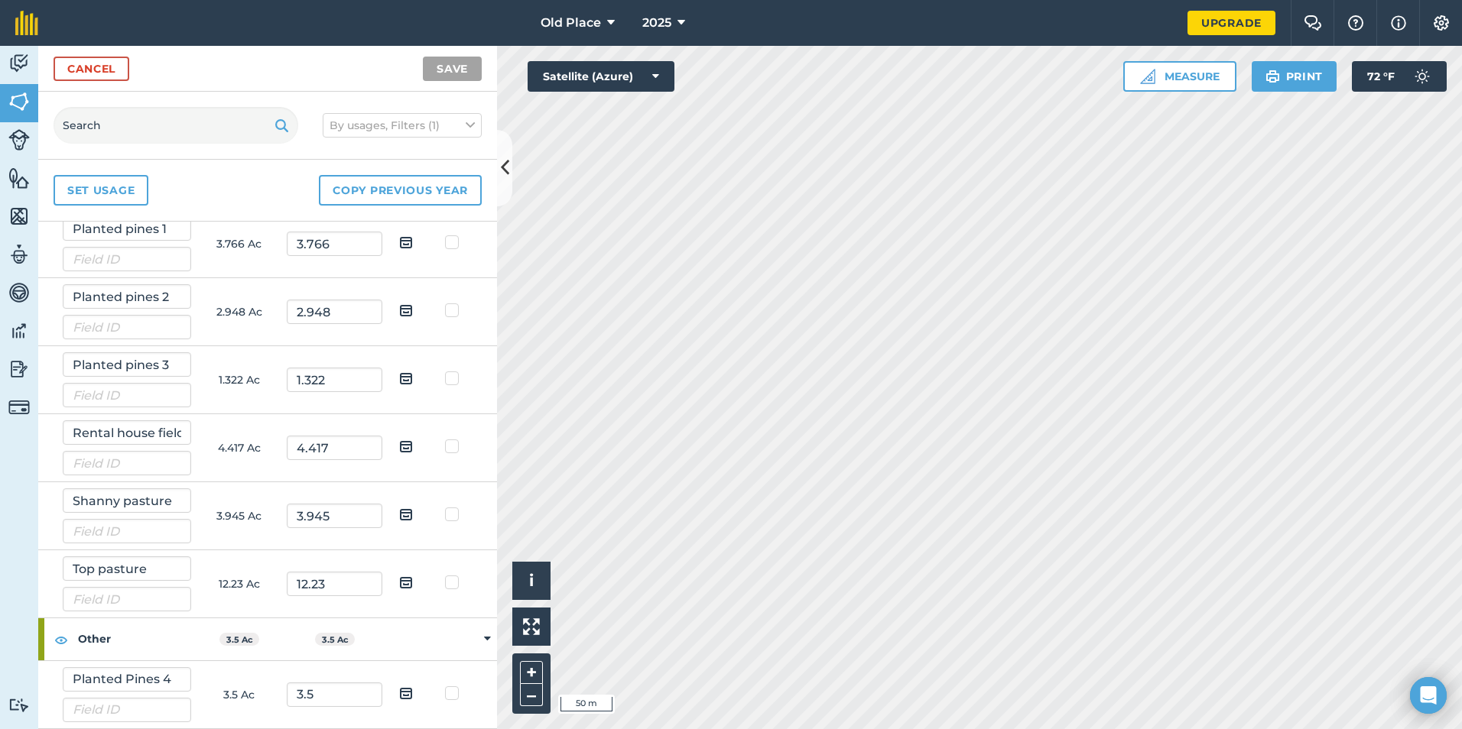
click at [399, 694] on img at bounding box center [406, 693] width 14 height 18
click at [413, 693] on input "checkbox" at bounding box center [418, 688] width 10 height 10
click at [399, 694] on img at bounding box center [406, 693] width 14 height 18
click at [413, 693] on input "checkbox" at bounding box center [418, 688] width 10 height 10
checkbox input "false"
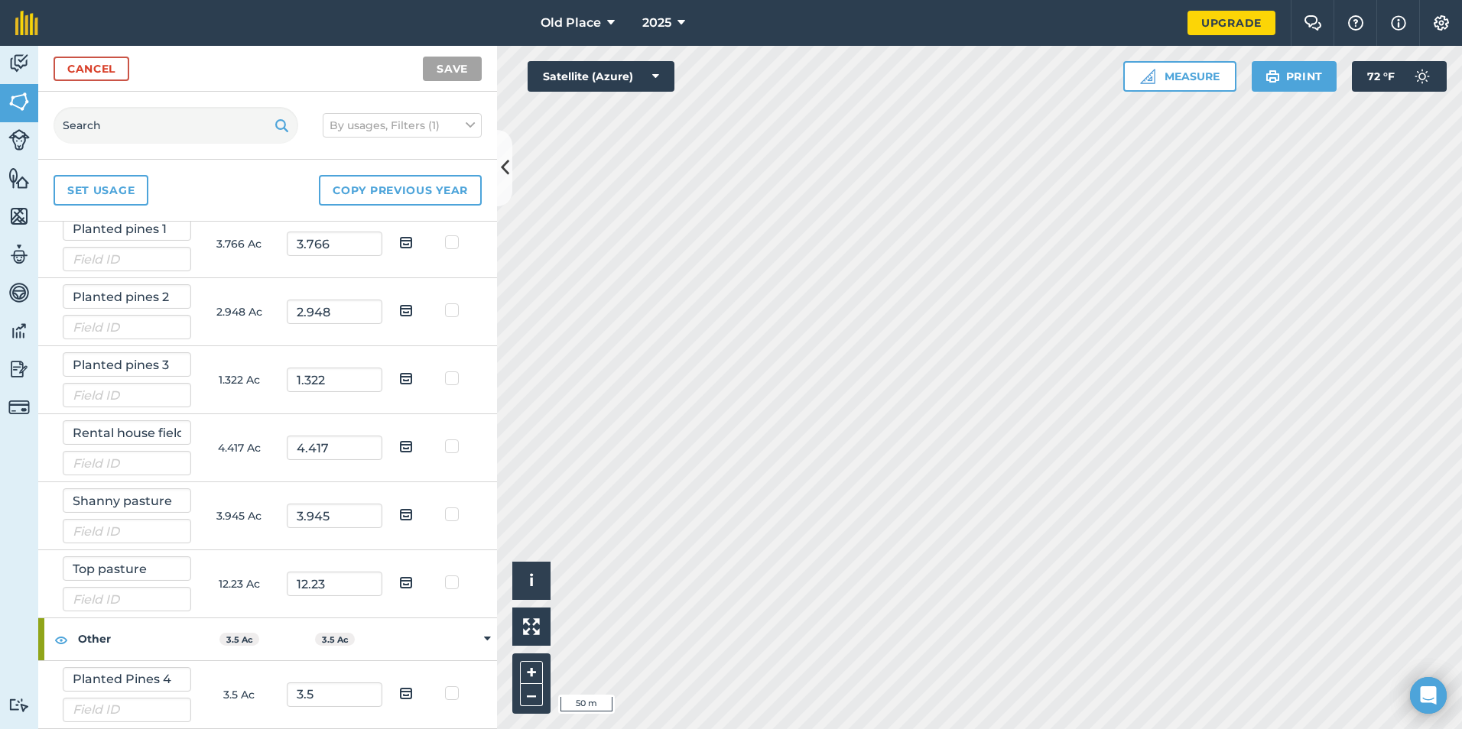
click at [100, 641] on strong "Other" at bounding box center [134, 638] width 113 height 41
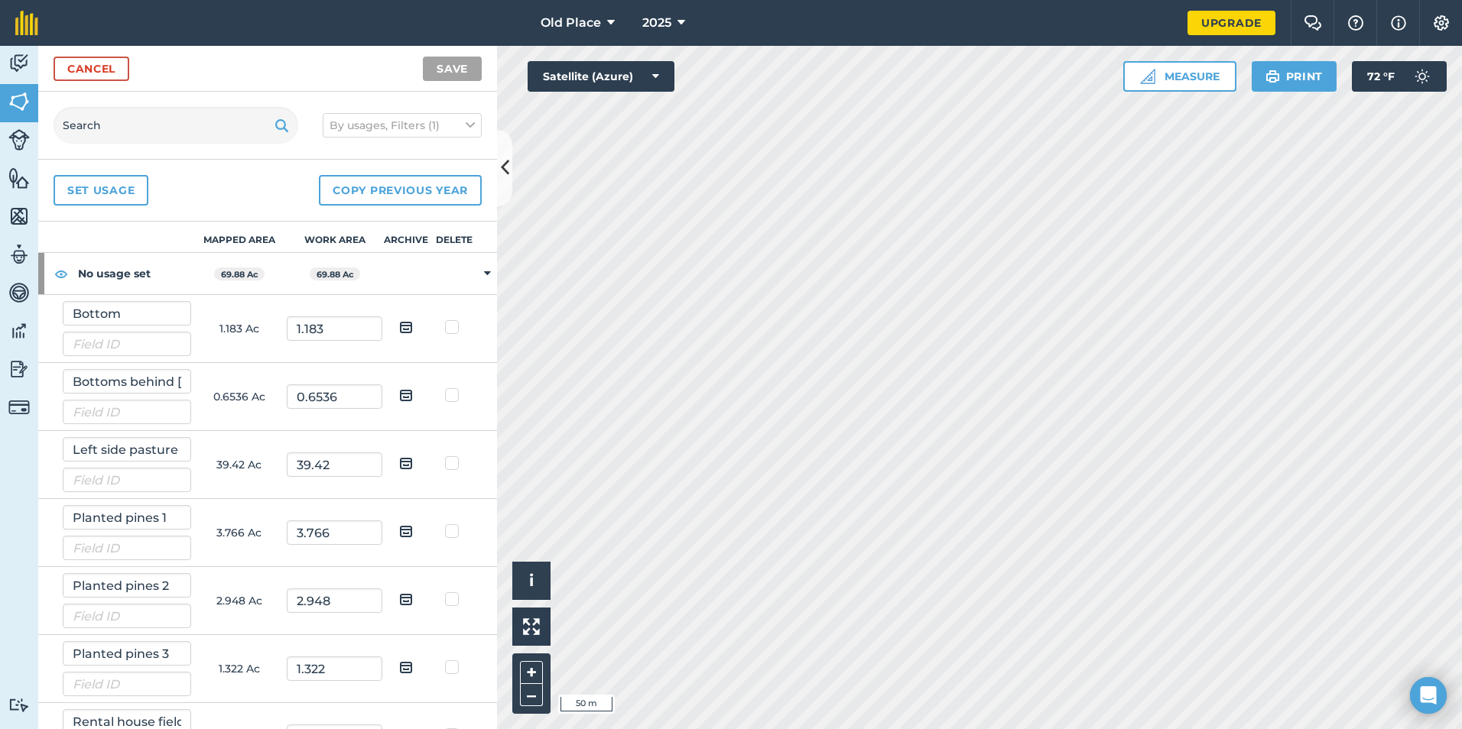
scroll to position [221, 0]
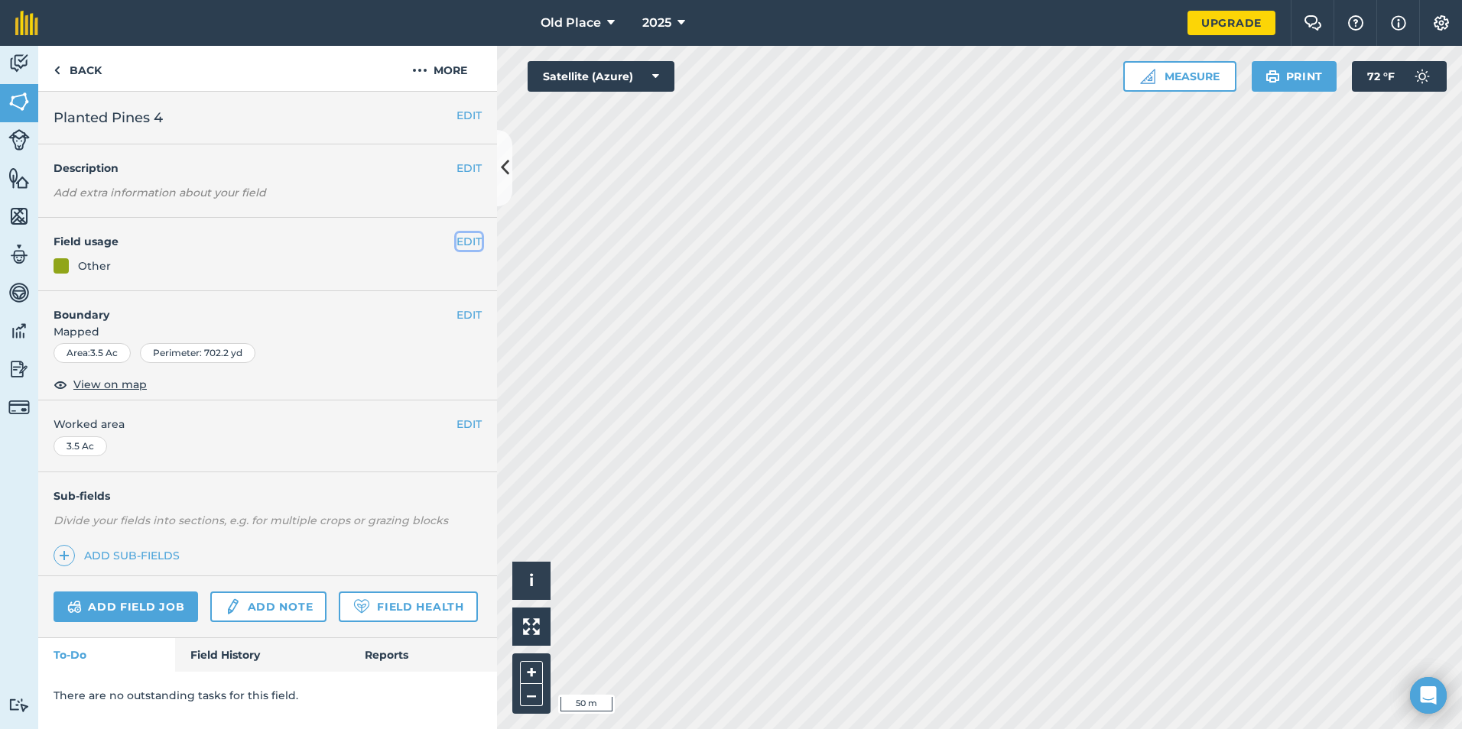
click at [466, 245] on button "EDIT" at bounding box center [468, 241] width 25 height 17
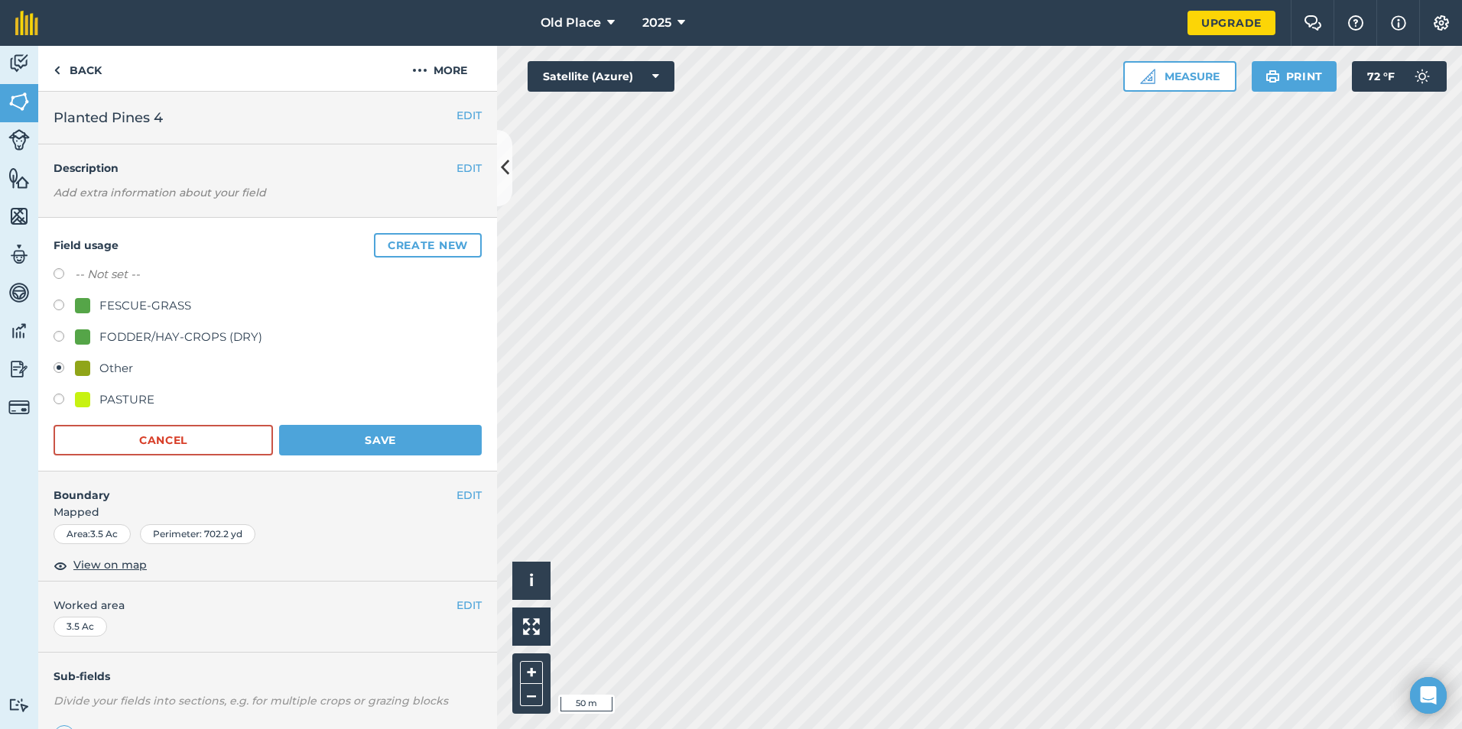
click at [58, 270] on label at bounding box center [64, 275] width 21 height 15
radio input "true"
radio input "false"
click at [311, 436] on button "Save" at bounding box center [380, 440] width 203 height 31
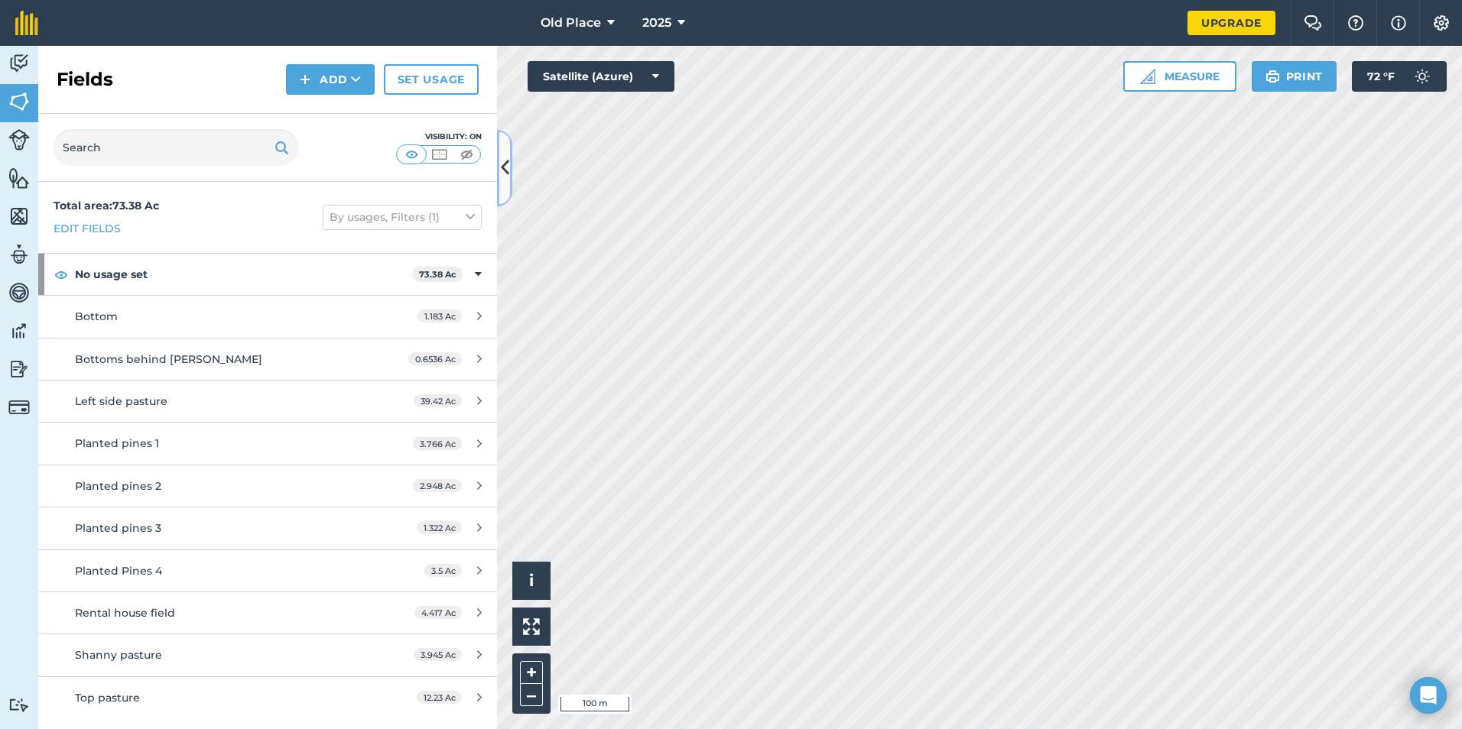
click at [501, 166] on icon at bounding box center [505, 167] width 8 height 27
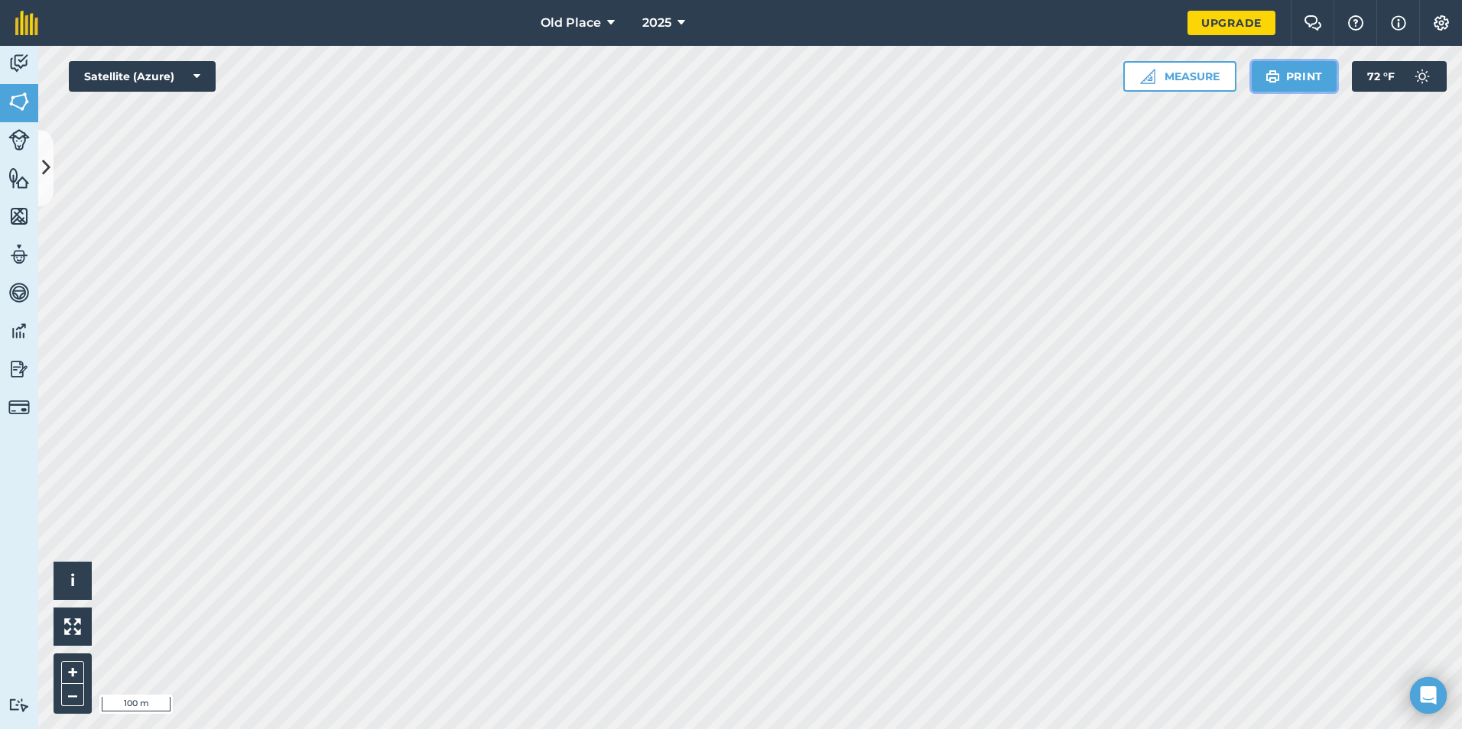
click at [1299, 80] on button "Print" at bounding box center [1294, 76] width 86 height 31
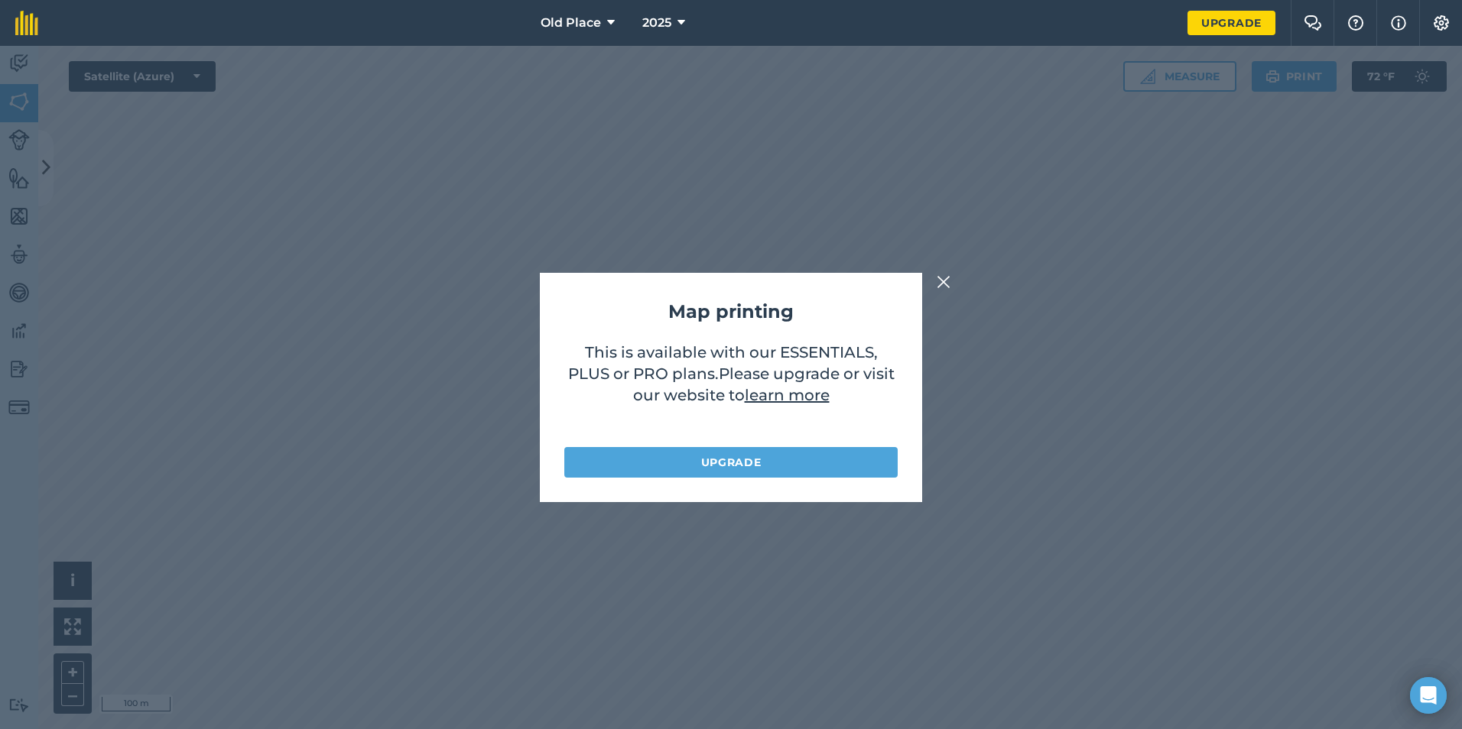
click at [939, 285] on img at bounding box center [943, 282] width 14 height 18
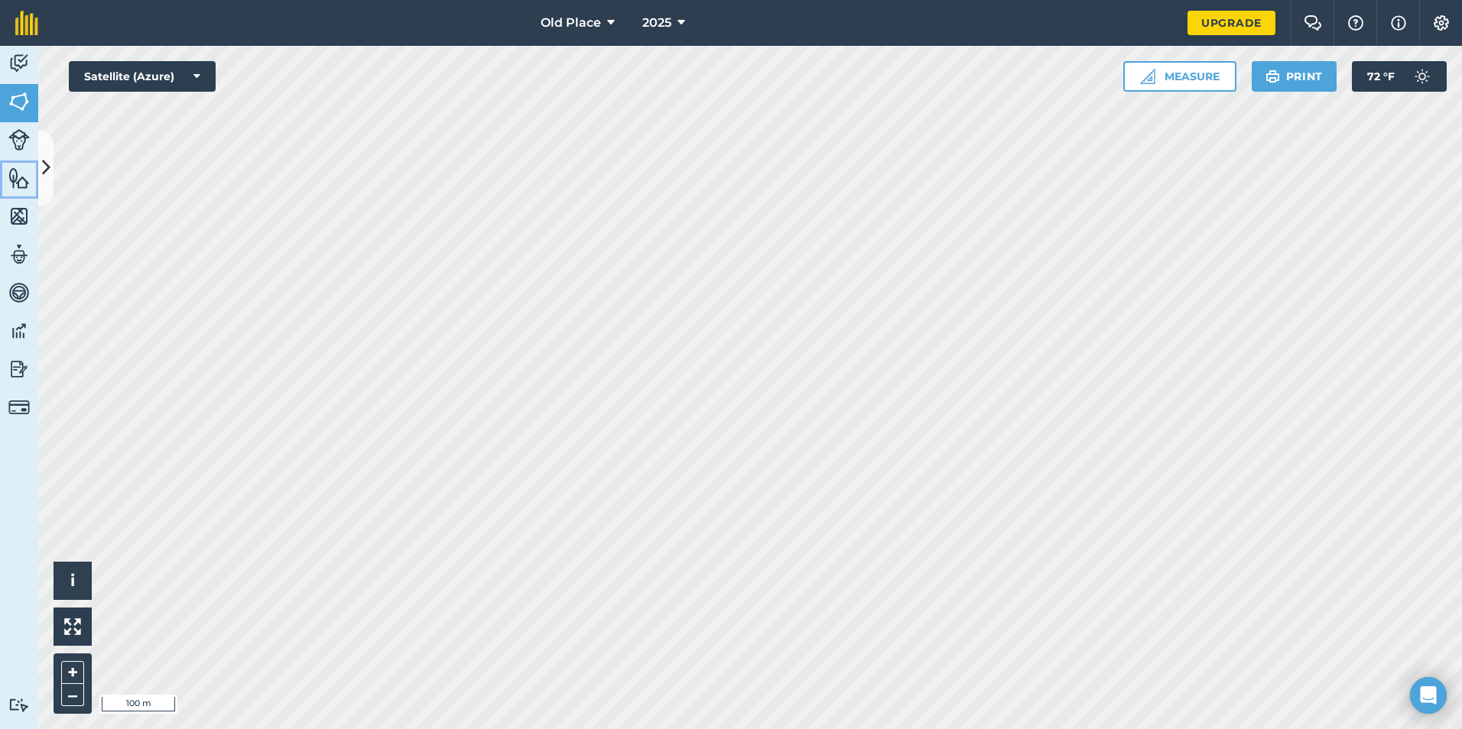
click at [16, 180] on img at bounding box center [18, 178] width 21 height 23
click at [608, 19] on icon at bounding box center [611, 23] width 8 height 18
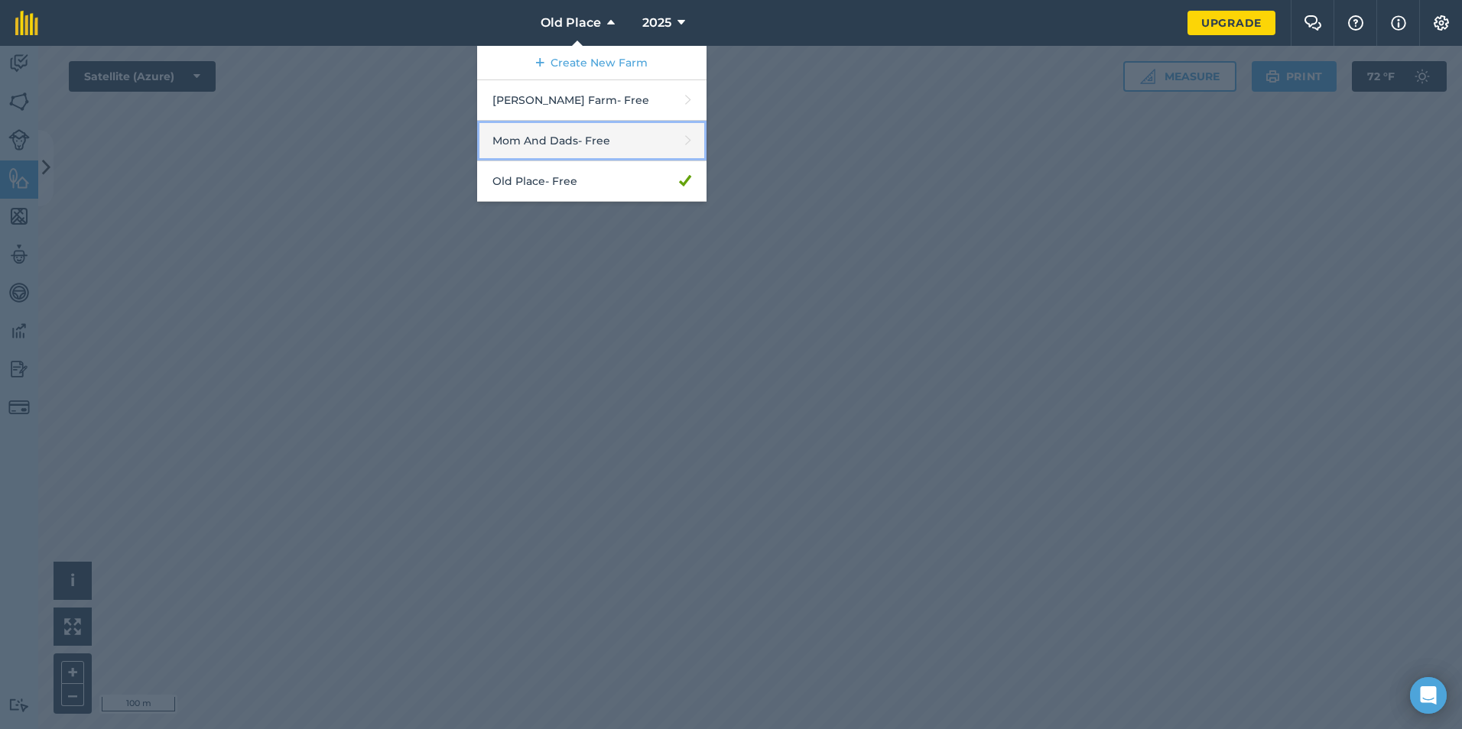
click at [566, 141] on link "Mom And Dads - Free" at bounding box center [591, 141] width 229 height 41
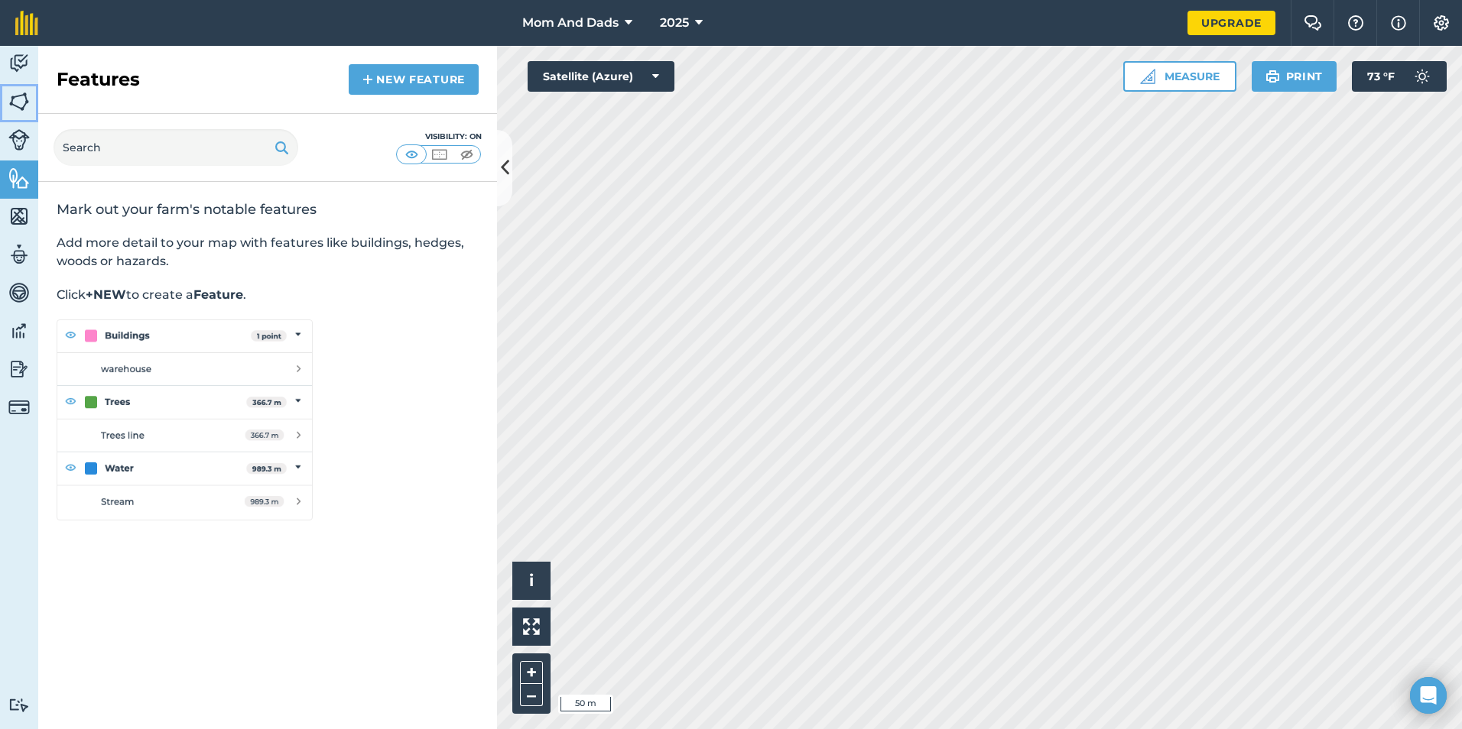
click at [31, 108] on link "Fields" at bounding box center [19, 103] width 38 height 38
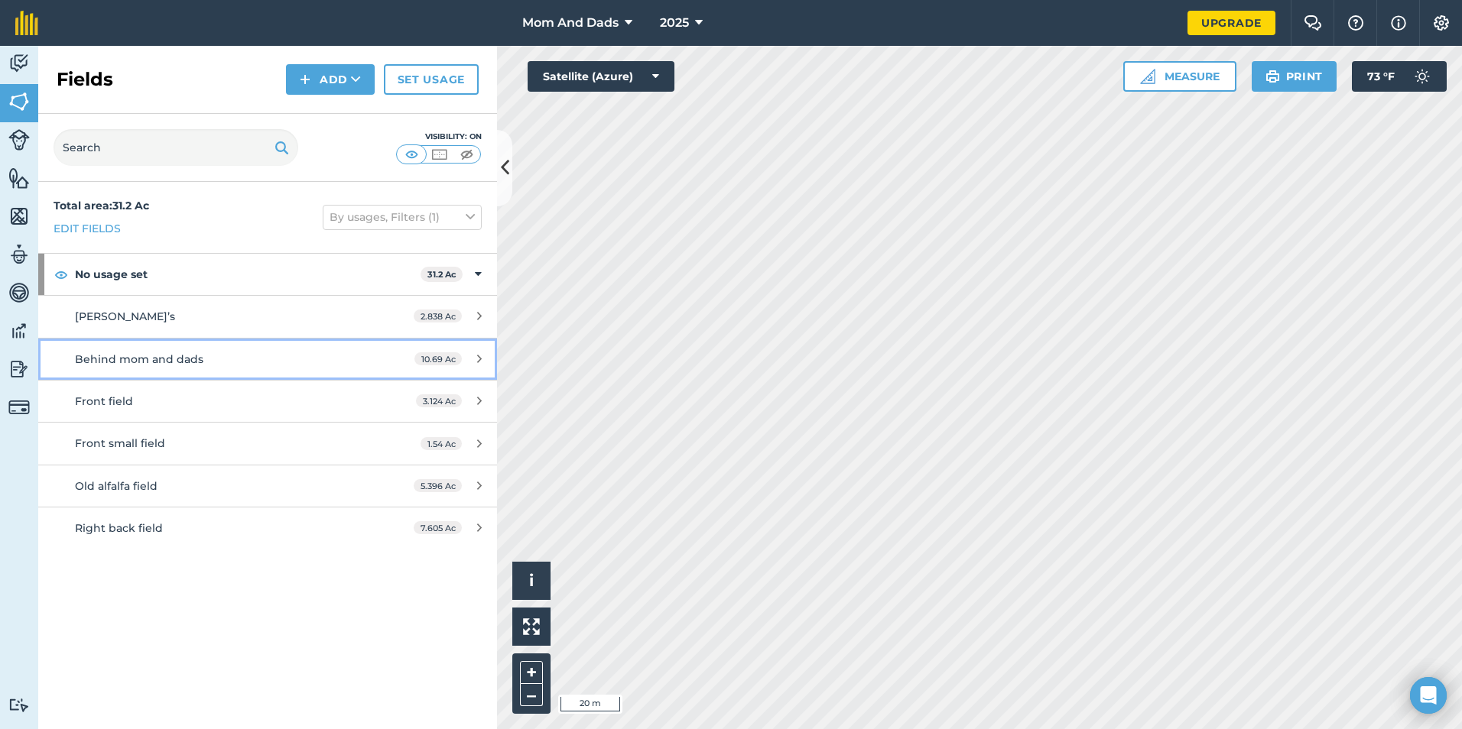
click at [323, 368] on link "Behind mom and dads 10.69 Ac" at bounding box center [267, 359] width 459 height 41
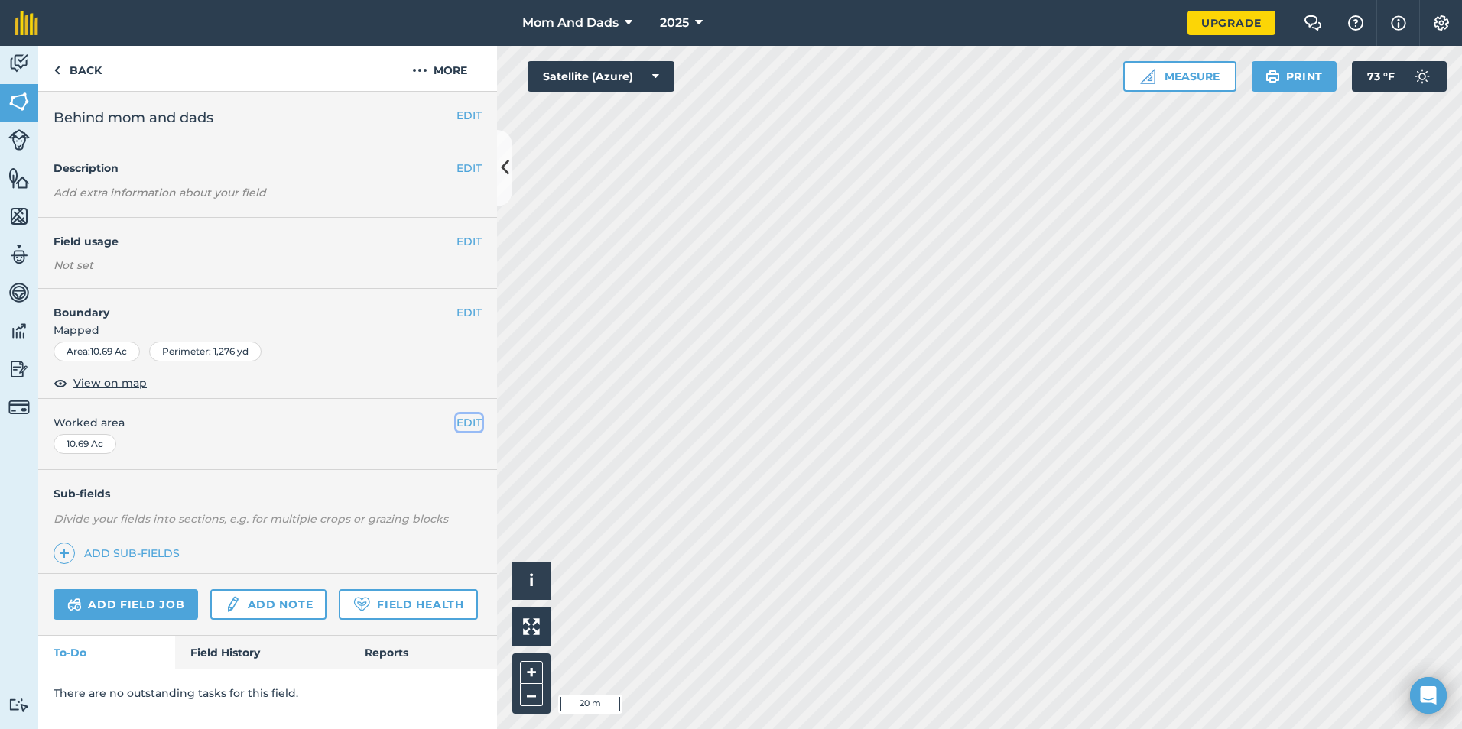
click at [460, 424] on button "EDIT" at bounding box center [468, 422] width 25 height 17
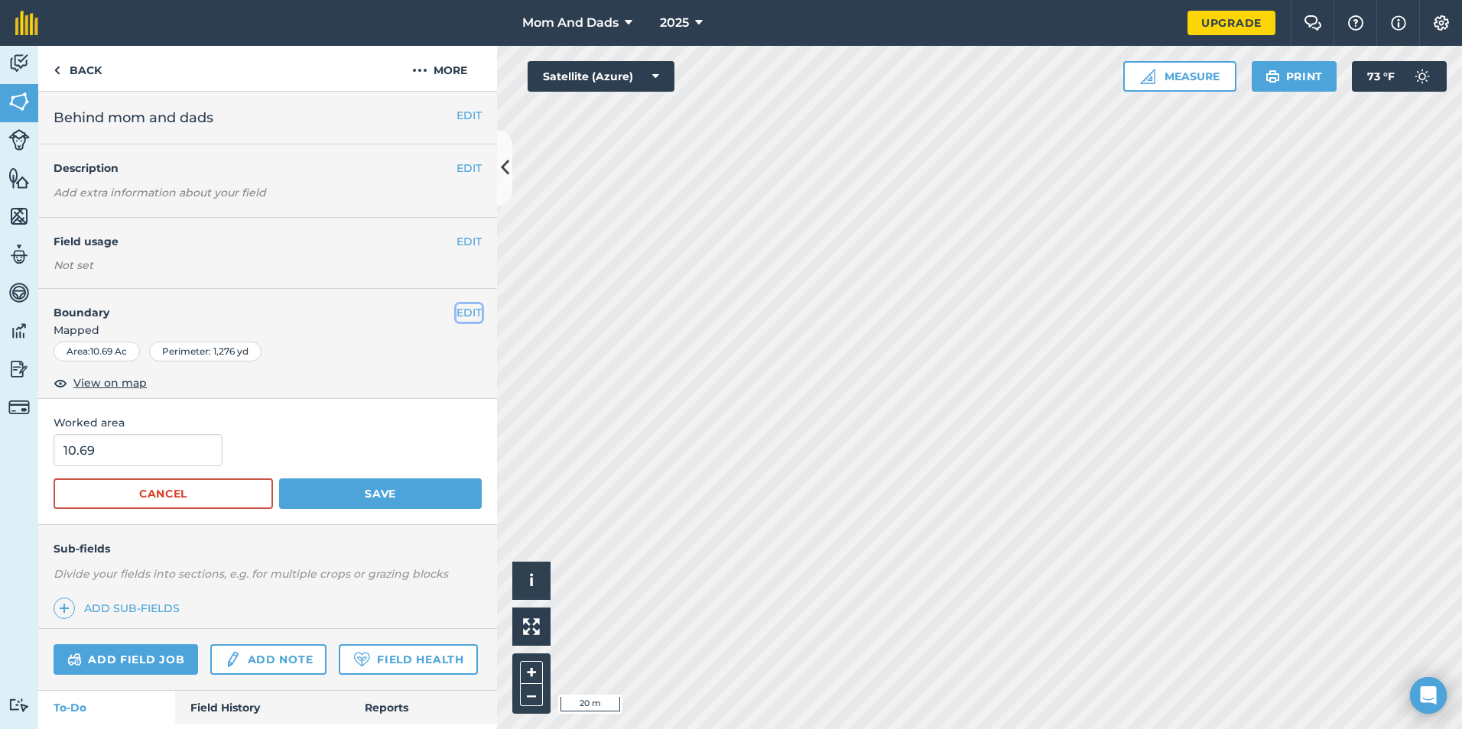
click at [456, 316] on button "EDIT" at bounding box center [468, 312] width 25 height 17
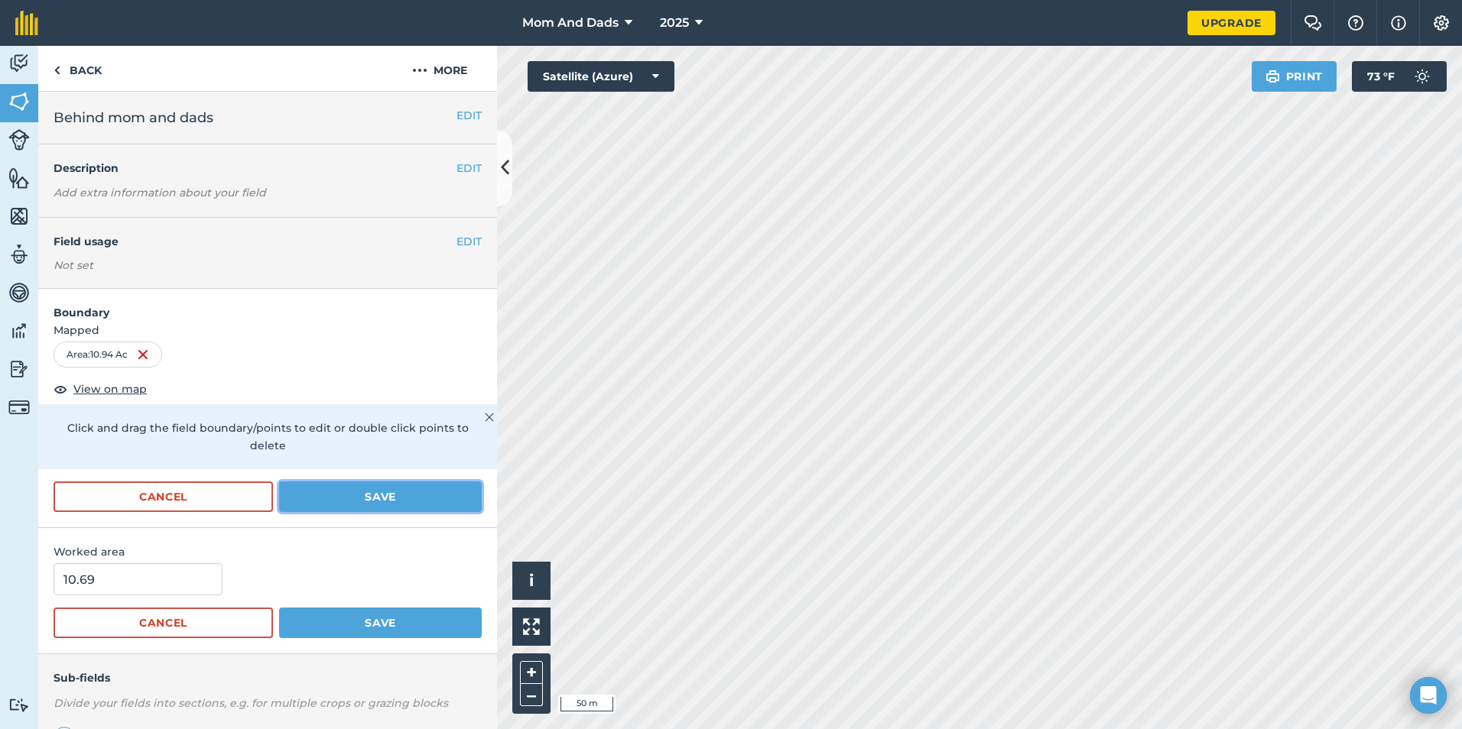
click at [355, 495] on button "Save" at bounding box center [380, 497] width 203 height 31
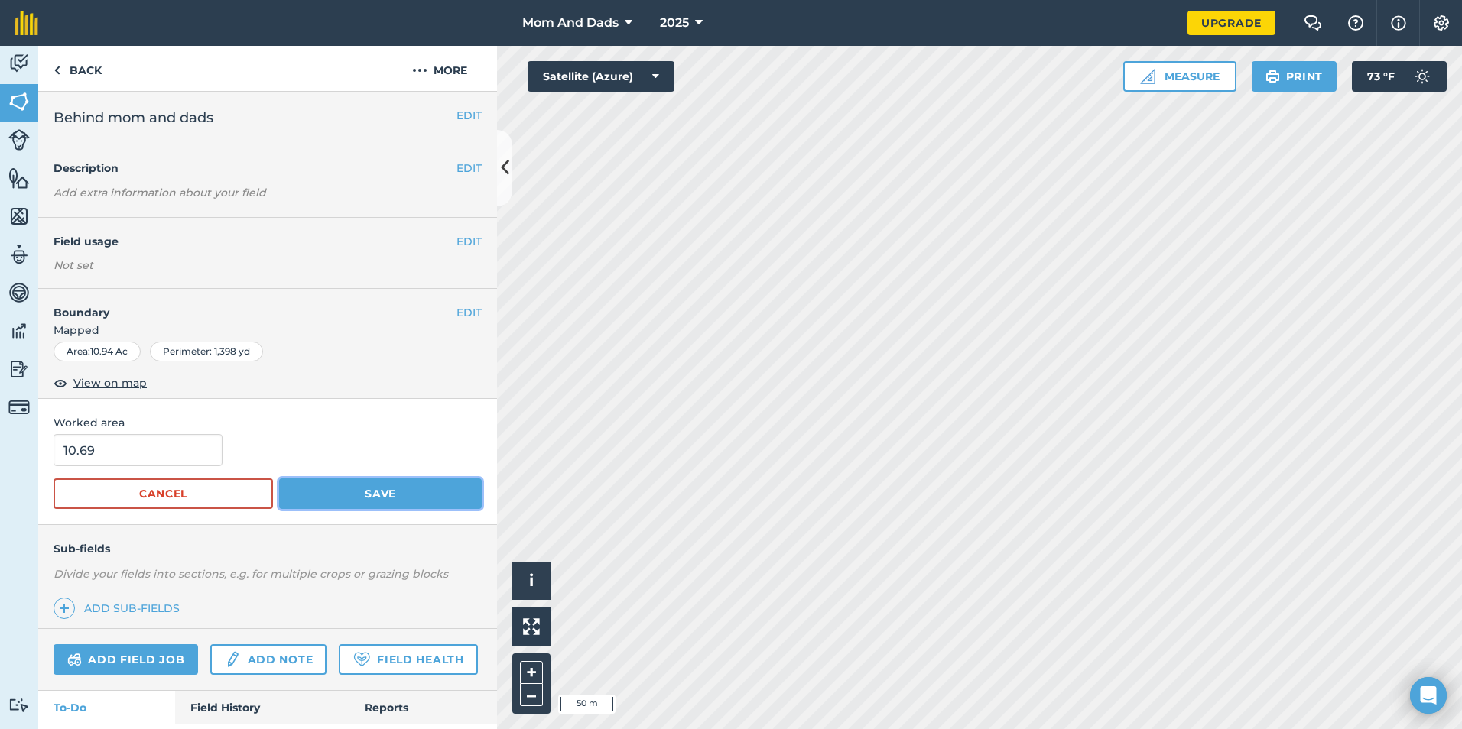
click at [355, 495] on button "Save" at bounding box center [380, 494] width 203 height 31
